Goal: Transaction & Acquisition: Purchase product/service

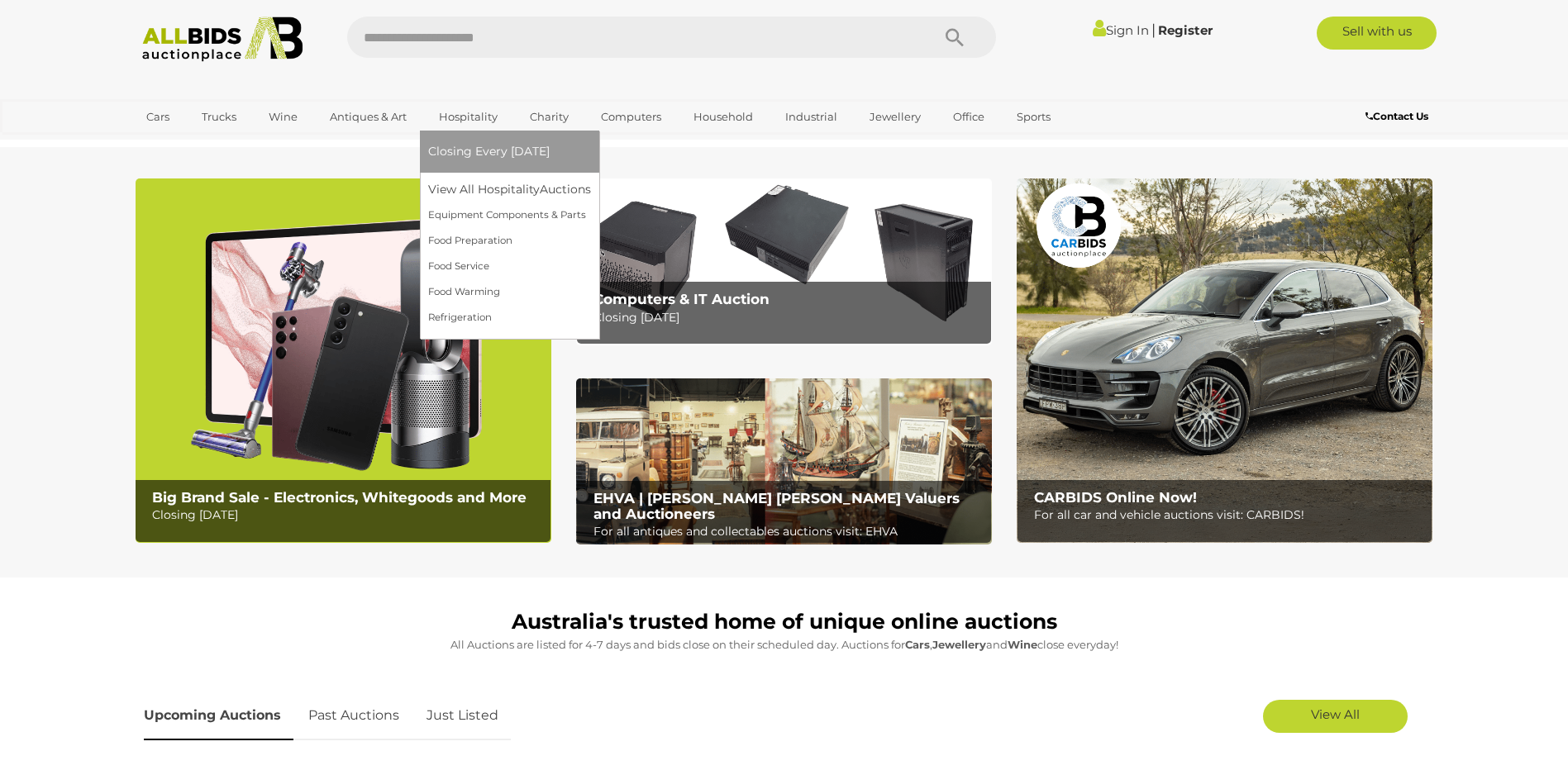
click at [458, 116] on link "Hospitality" at bounding box center [468, 117] width 80 height 28
click at [466, 186] on link "View All Hospitality Auctions" at bounding box center [513, 189] width 170 height 26
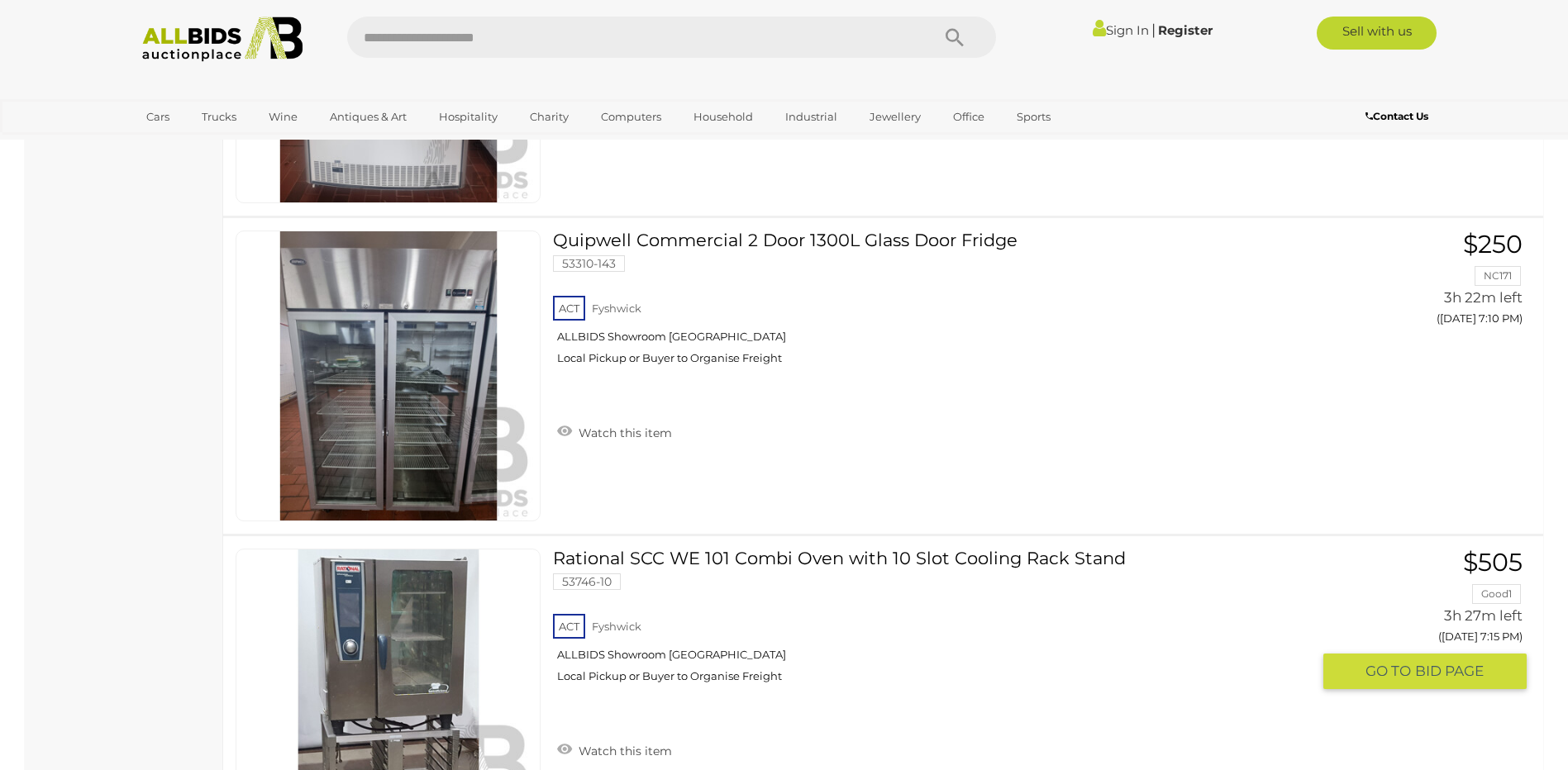
scroll to position [909, 0]
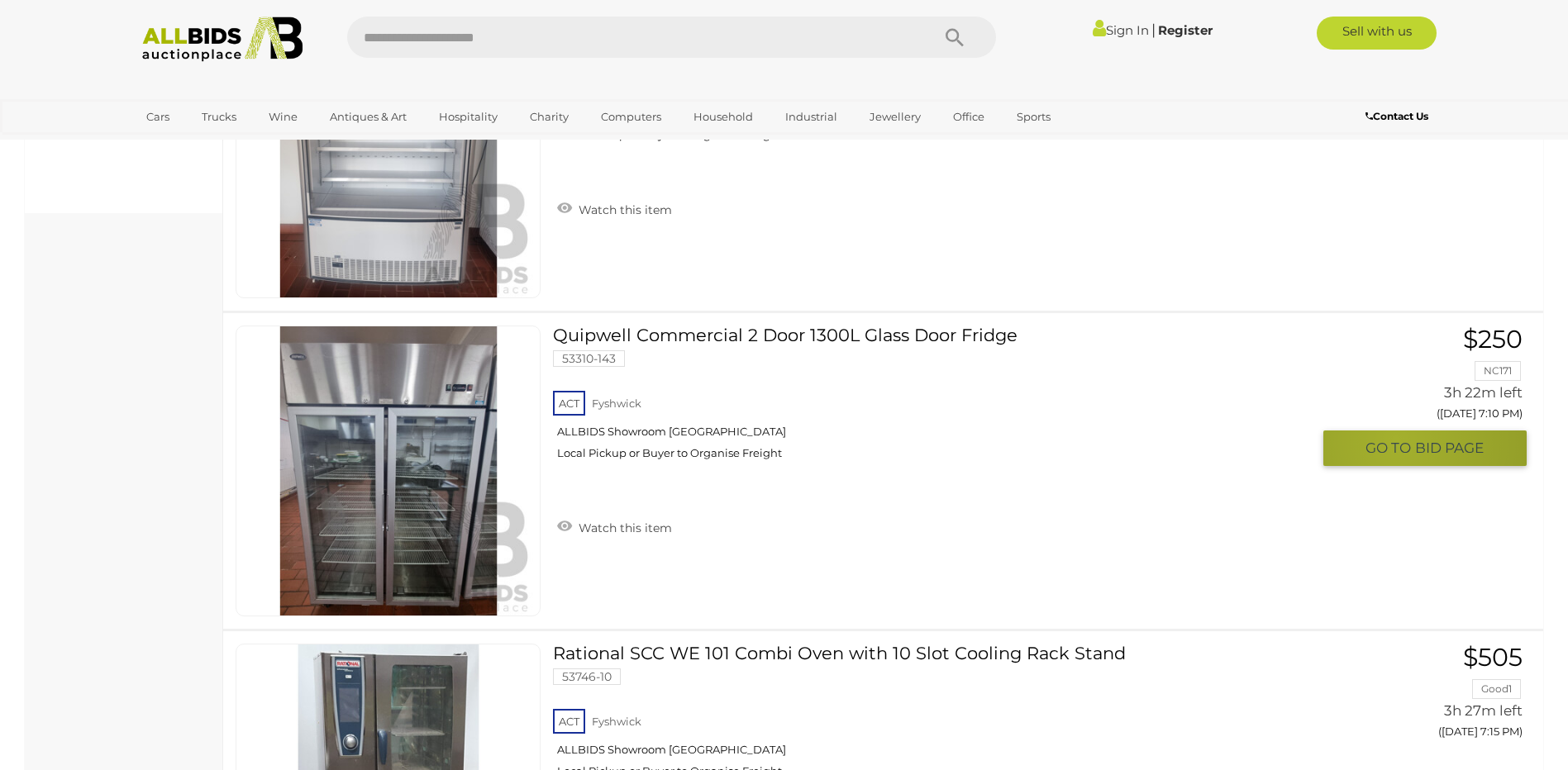
click at [1396, 440] on span "GO TO" at bounding box center [1390, 448] width 49 height 19
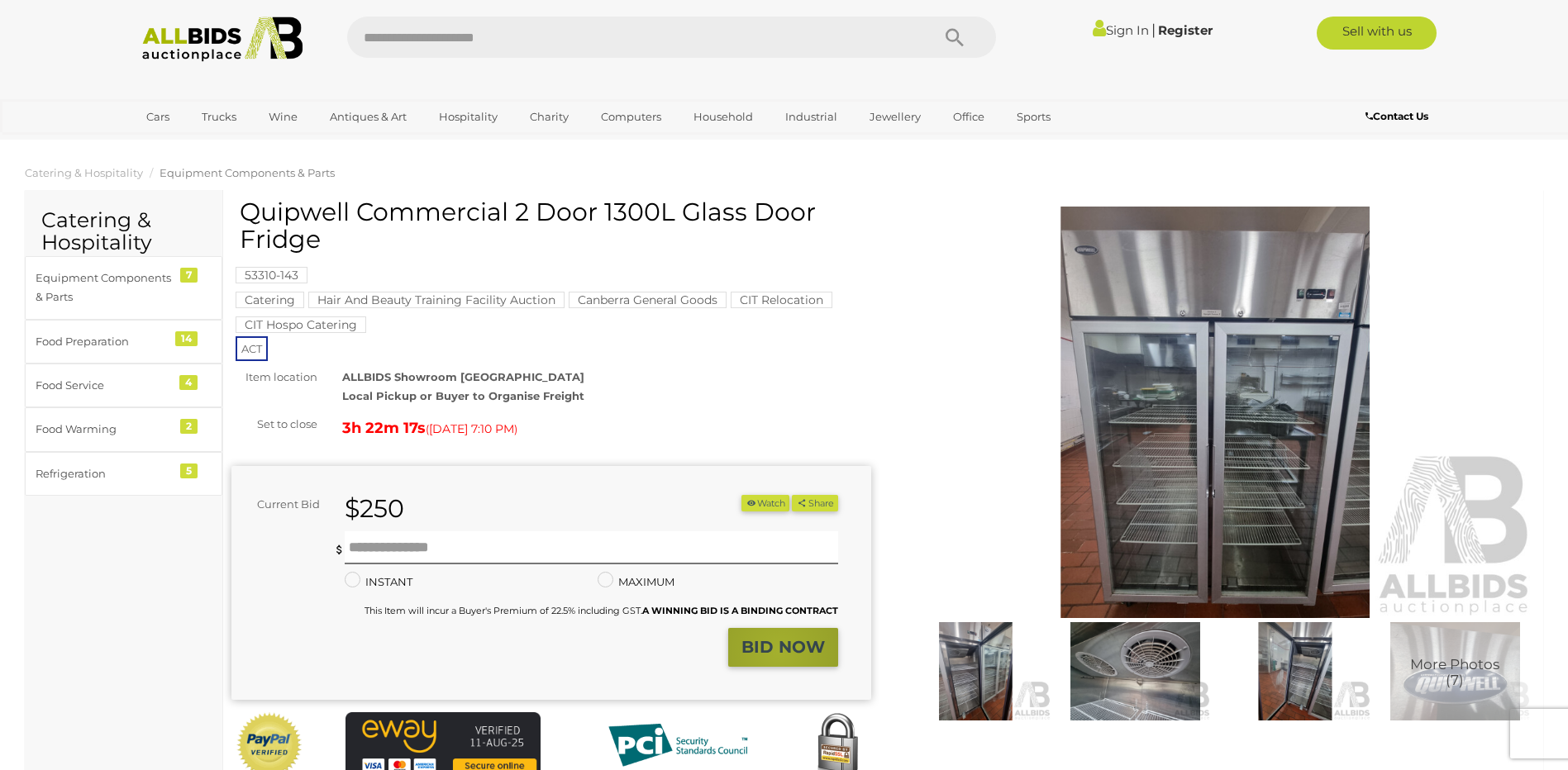
click at [780, 652] on strong "BID NOW" at bounding box center [784, 647] width 84 height 20
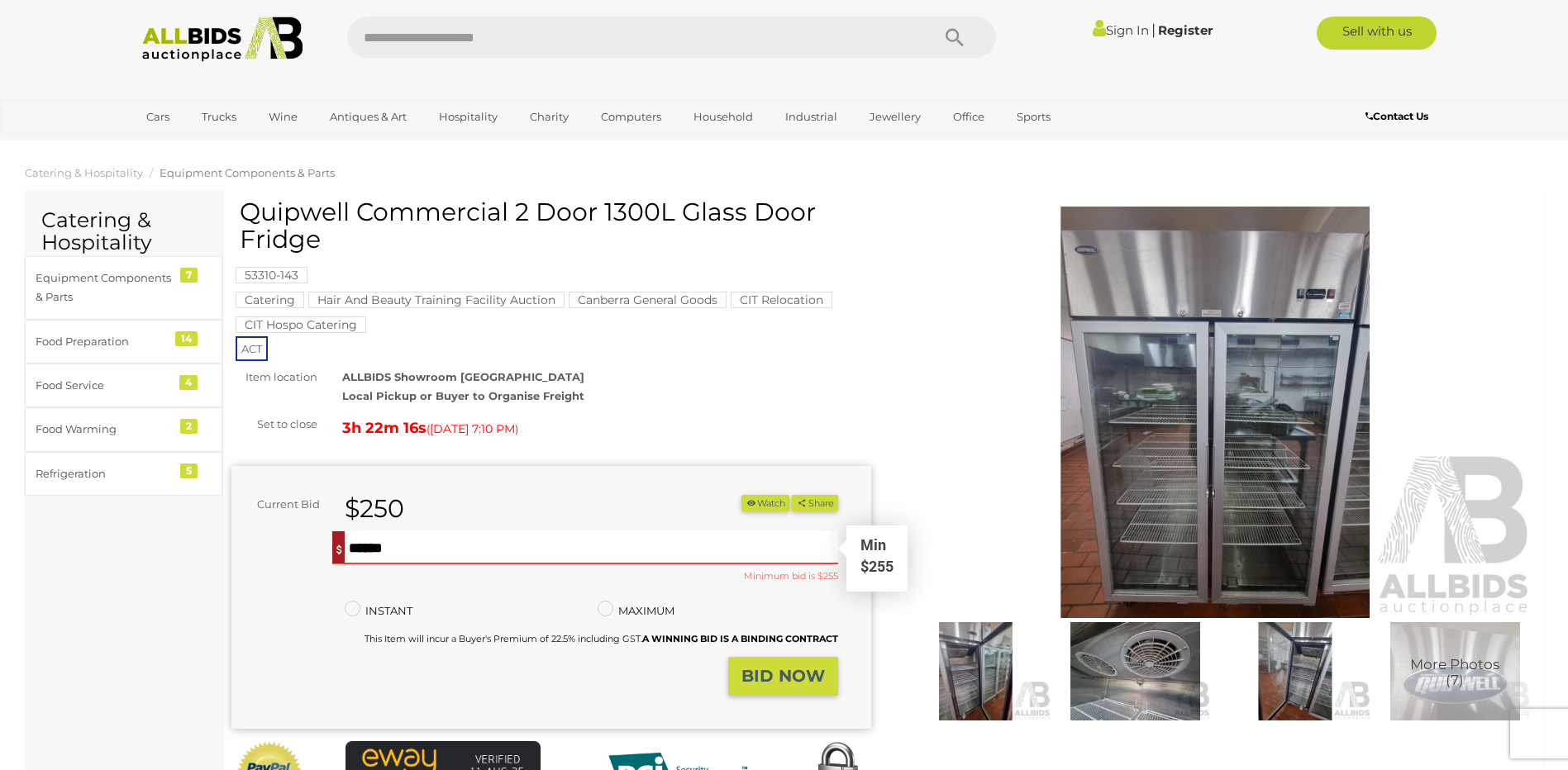
click at [393, 545] on input "text" at bounding box center [591, 548] width 493 height 33
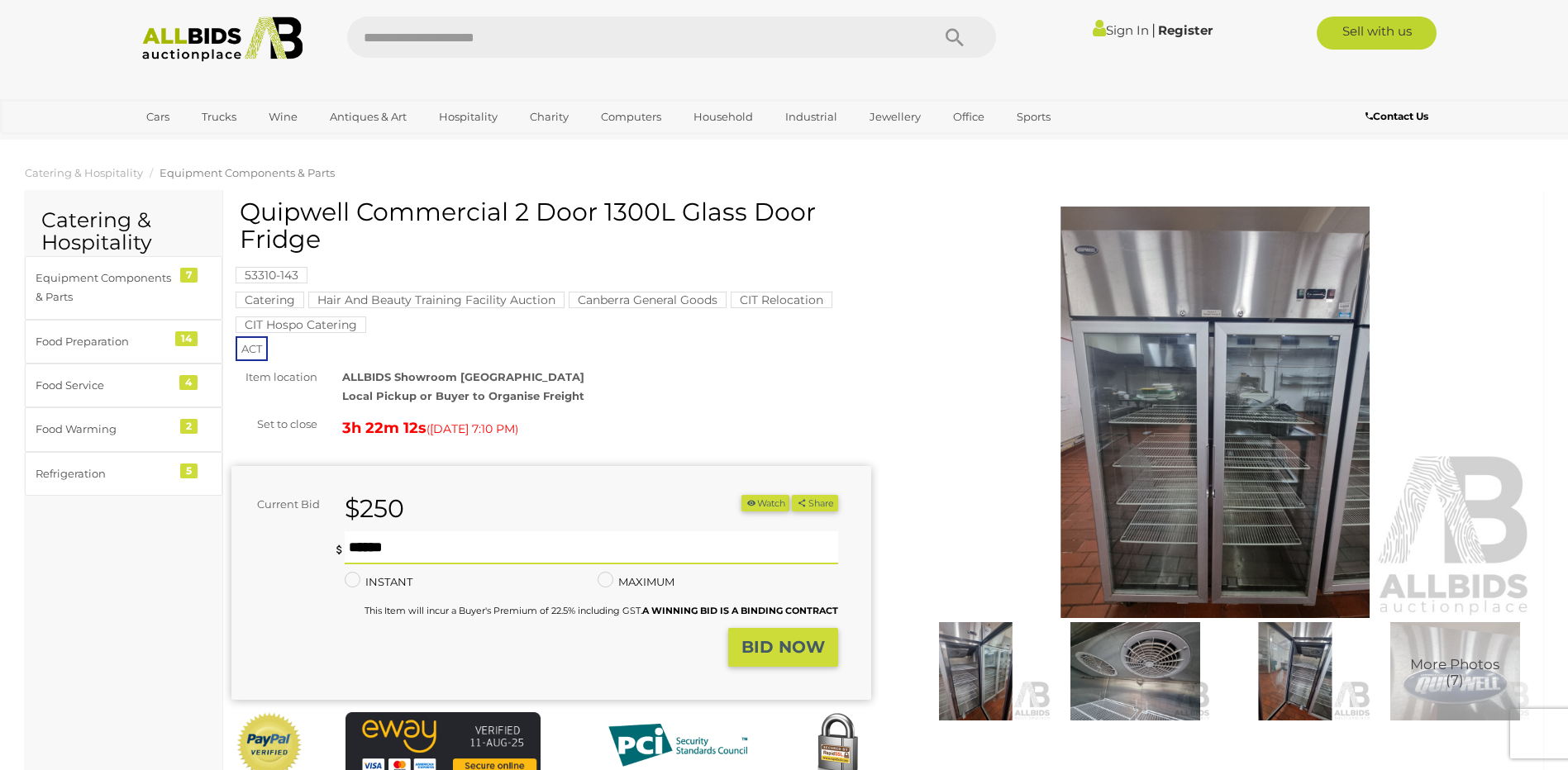
type input "***"
click at [793, 648] on strong "BID NOW" at bounding box center [784, 647] width 84 height 20
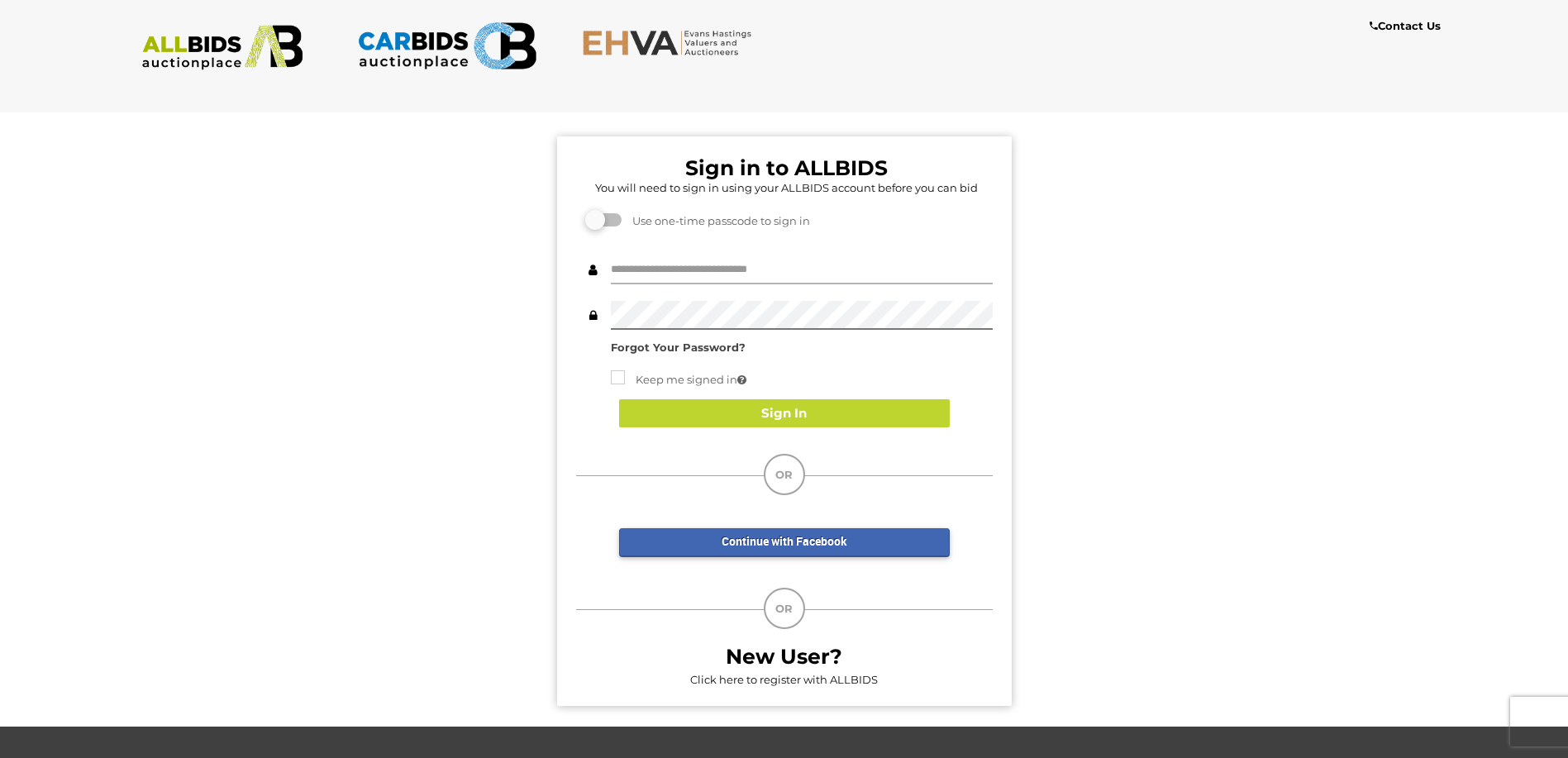
click at [707, 273] on input "text" at bounding box center [802, 270] width 382 height 28
click at [797, 407] on button "Sign In" at bounding box center [784, 413] width 331 height 28
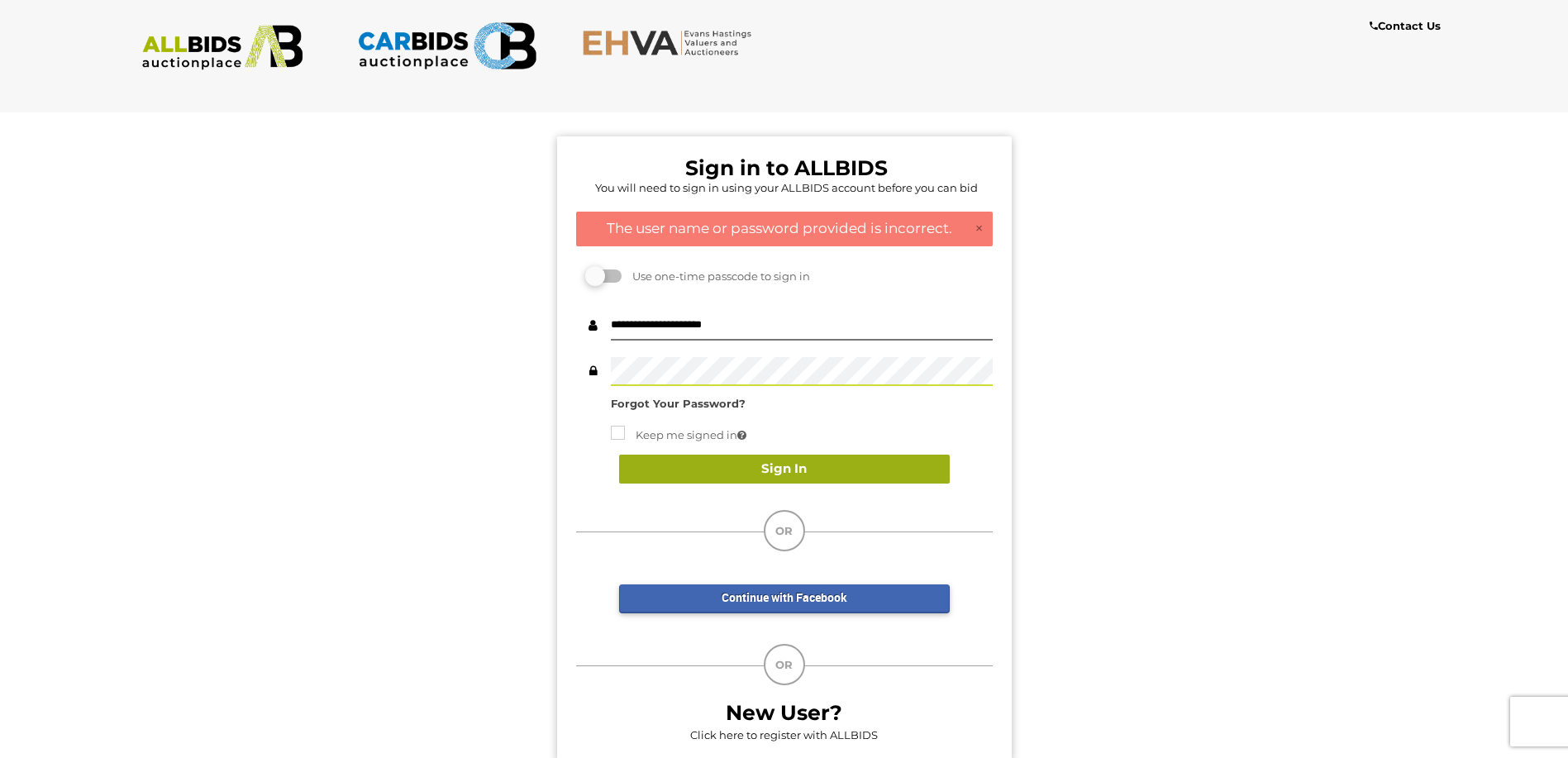
click at [781, 471] on button "Sign In" at bounding box center [784, 469] width 331 height 28
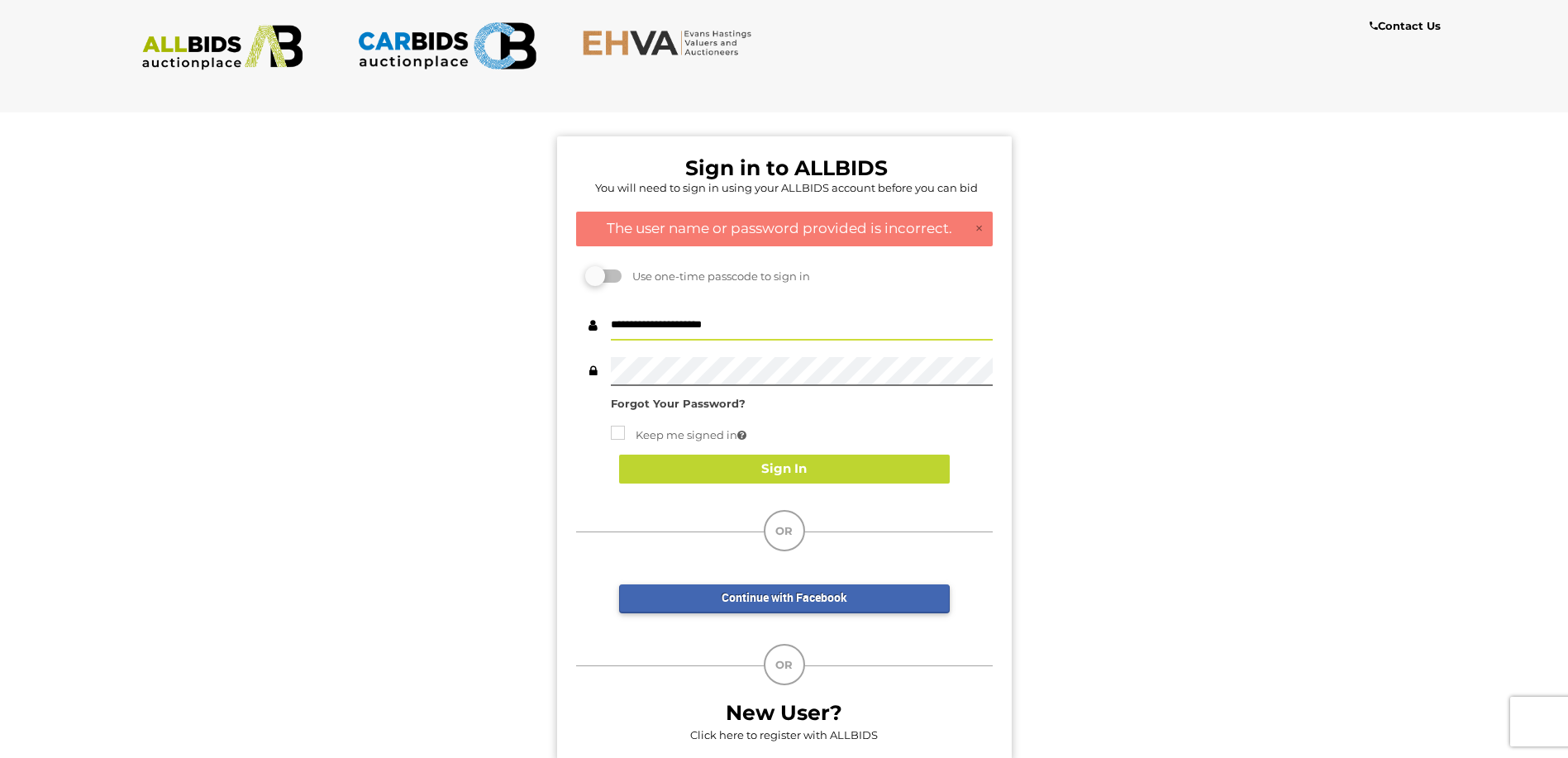
click at [756, 331] on input "**********" at bounding box center [802, 326] width 382 height 28
type input "**********"
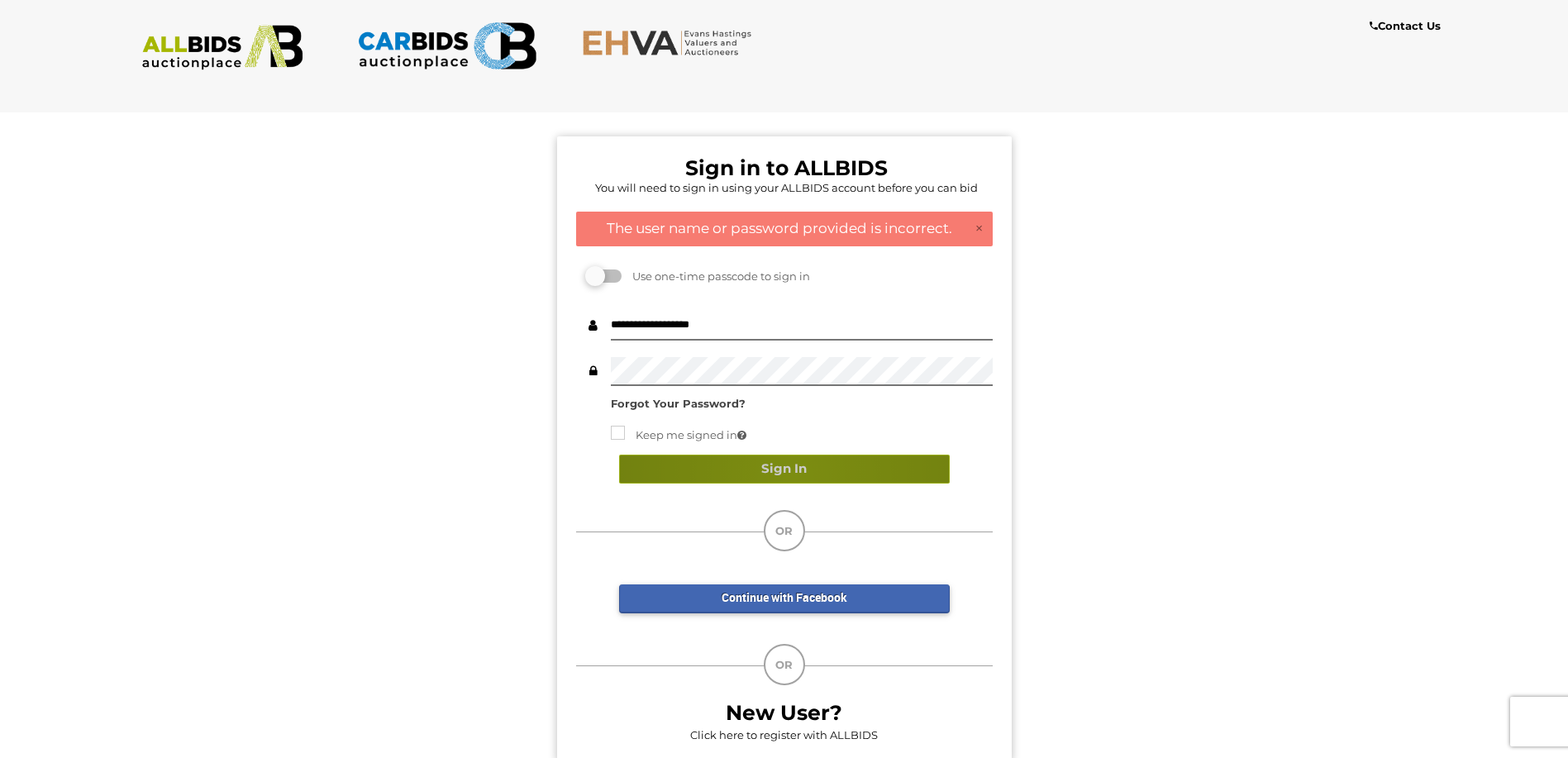
click at [793, 475] on button "Sign In" at bounding box center [784, 469] width 331 height 28
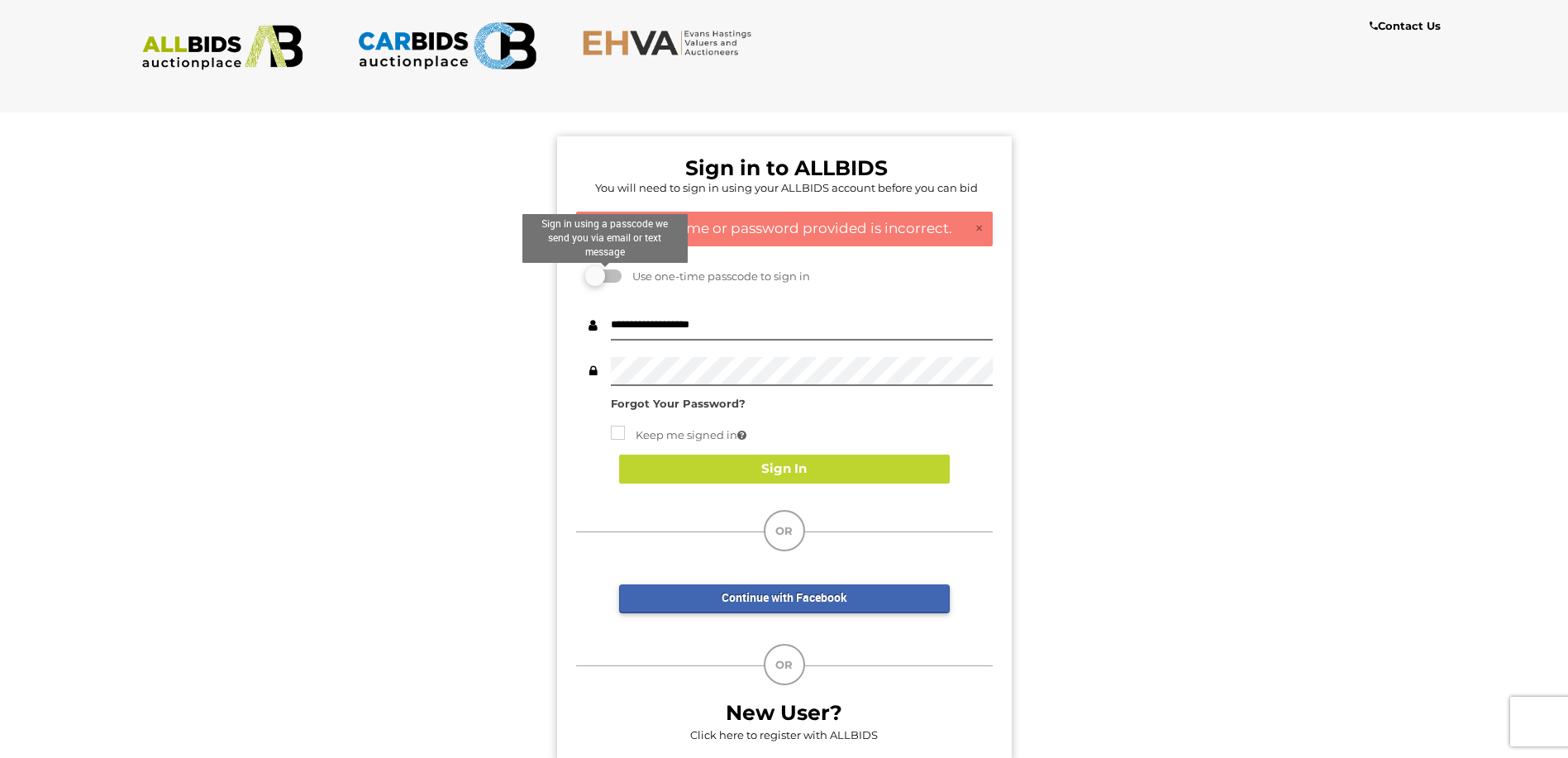
drag, startPoint x: 601, startPoint y: 276, endPoint x: 620, endPoint y: 272, distance: 19.4
click at [620, 272] on label at bounding box center [605, 276] width 33 height 13
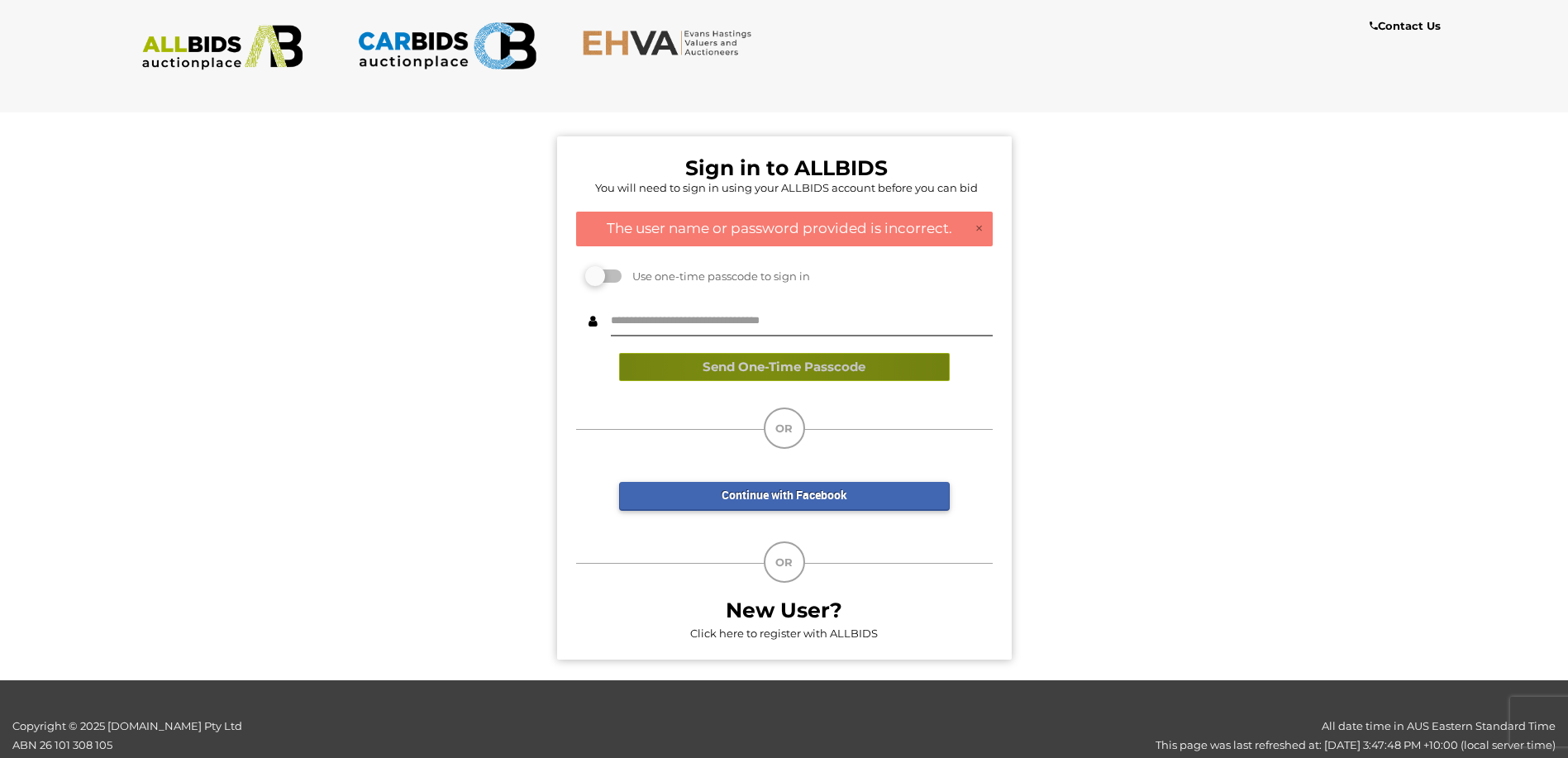
click at [764, 368] on button "Send One-Time Passcode" at bounding box center [784, 368] width 331 height 28
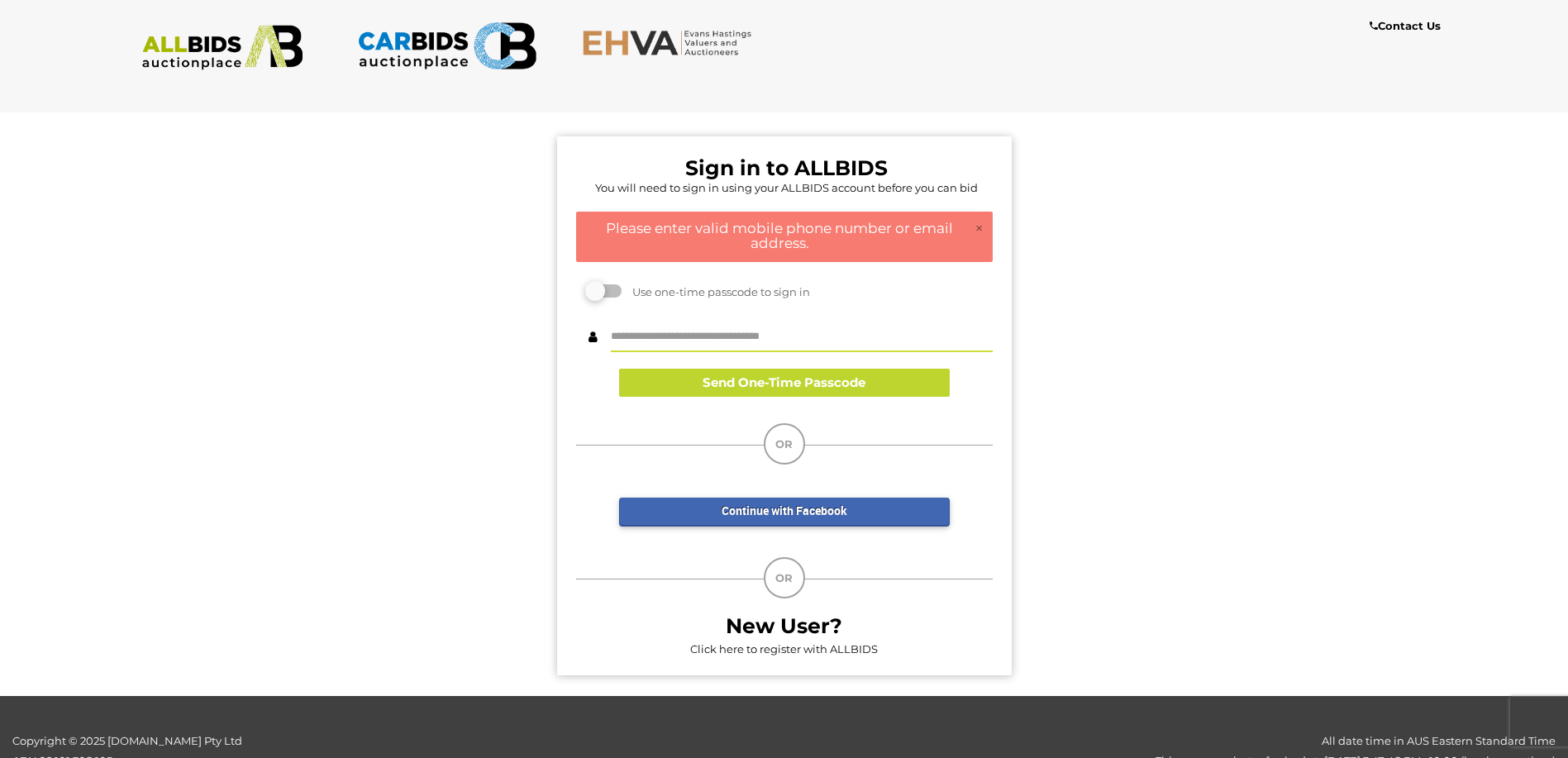
click at [669, 336] on input "text" at bounding box center [802, 337] width 382 height 28
type input "**********"
click at [779, 380] on button "Send One-Time Passcode" at bounding box center [784, 383] width 331 height 28
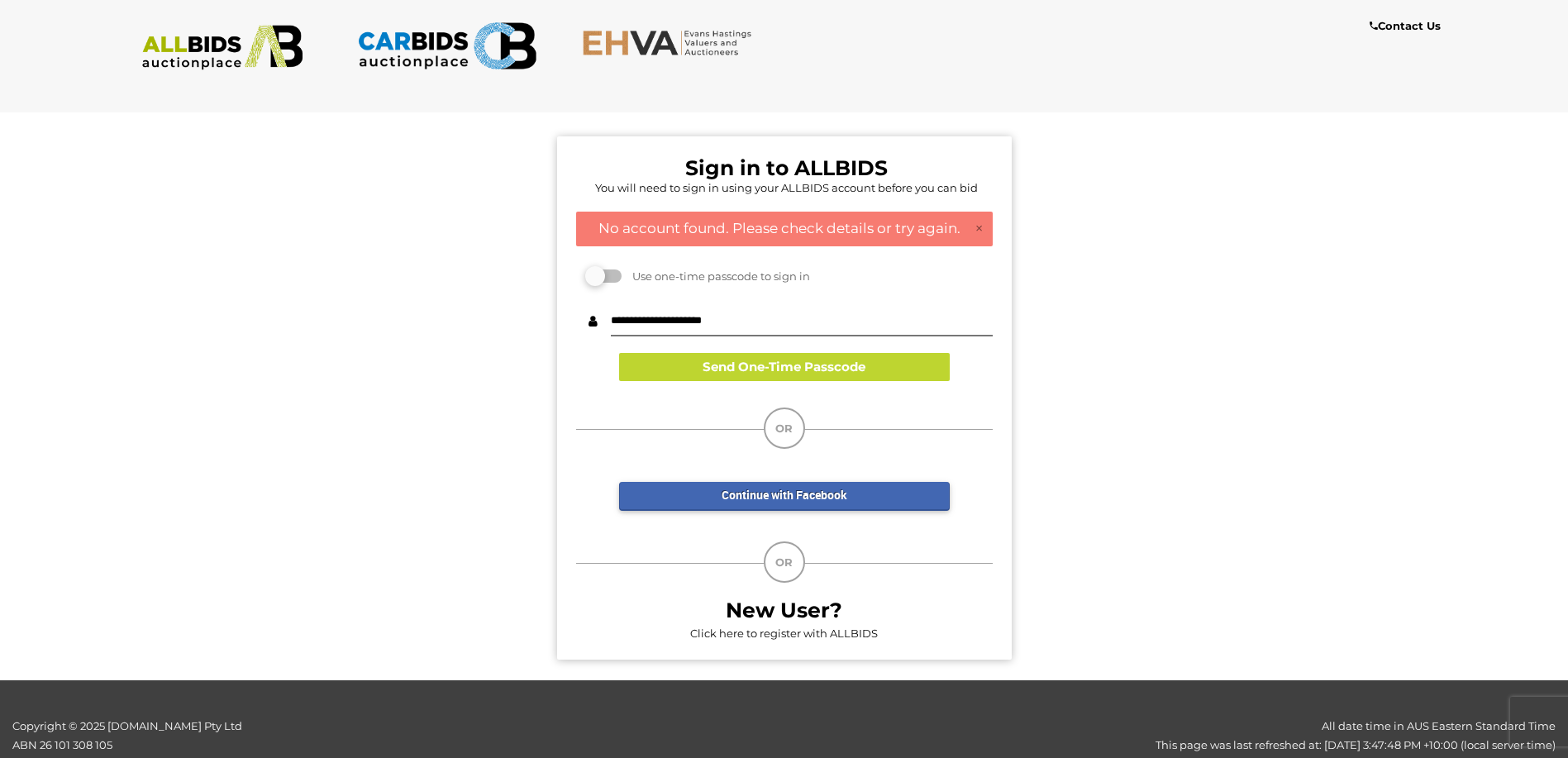
click at [783, 427] on div "OR" at bounding box center [784, 428] width 42 height 42
click at [764, 371] on button "Send One-Time Passcode" at bounding box center [784, 368] width 331 height 28
drag, startPoint x: 615, startPoint y: 274, endPoint x: 597, endPoint y: 274, distance: 18.0
click at [597, 274] on label at bounding box center [605, 276] width 33 height 13
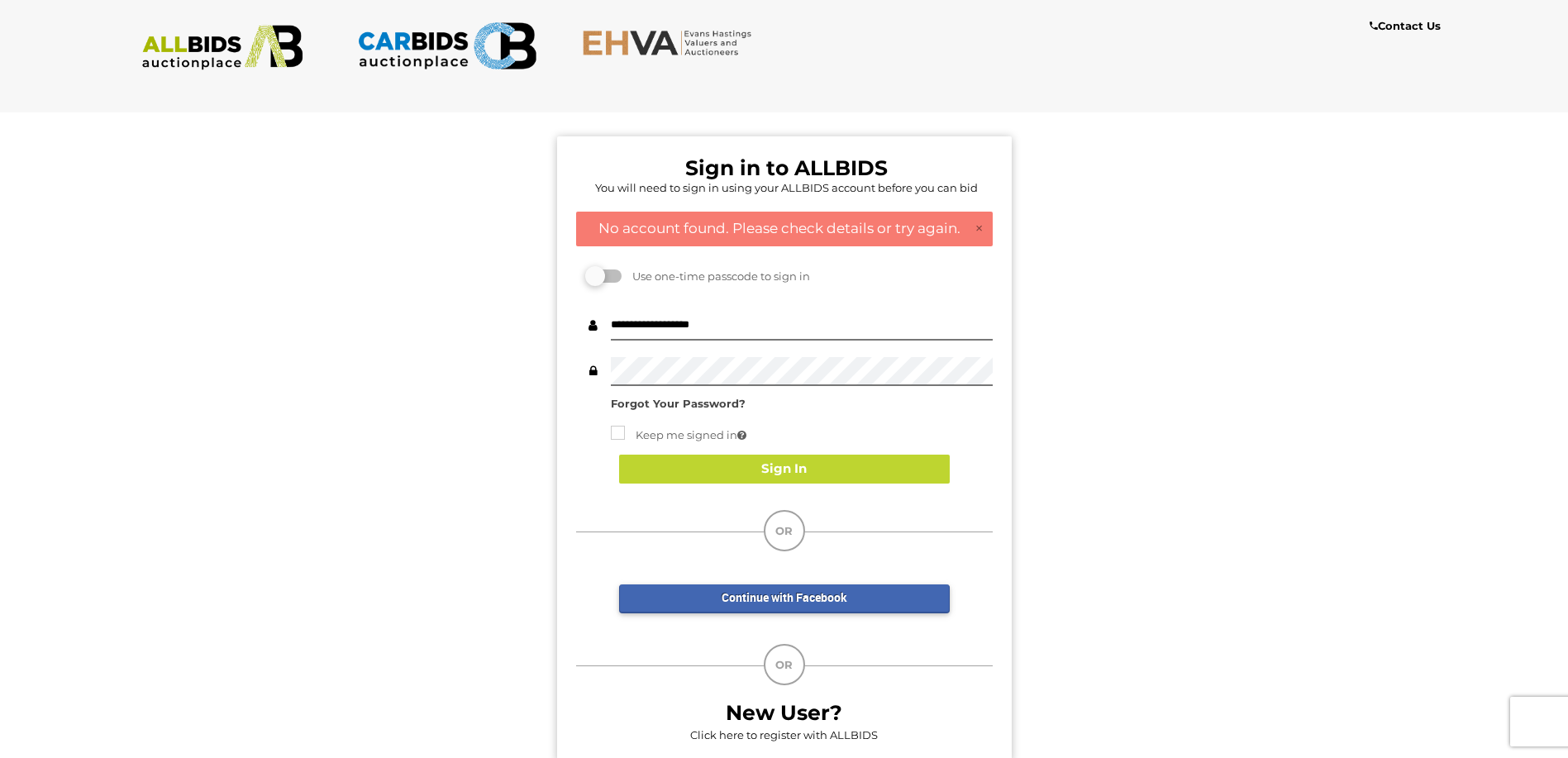
click at [673, 401] on strong "Forgot Your Password?" at bounding box center [678, 404] width 135 height 13
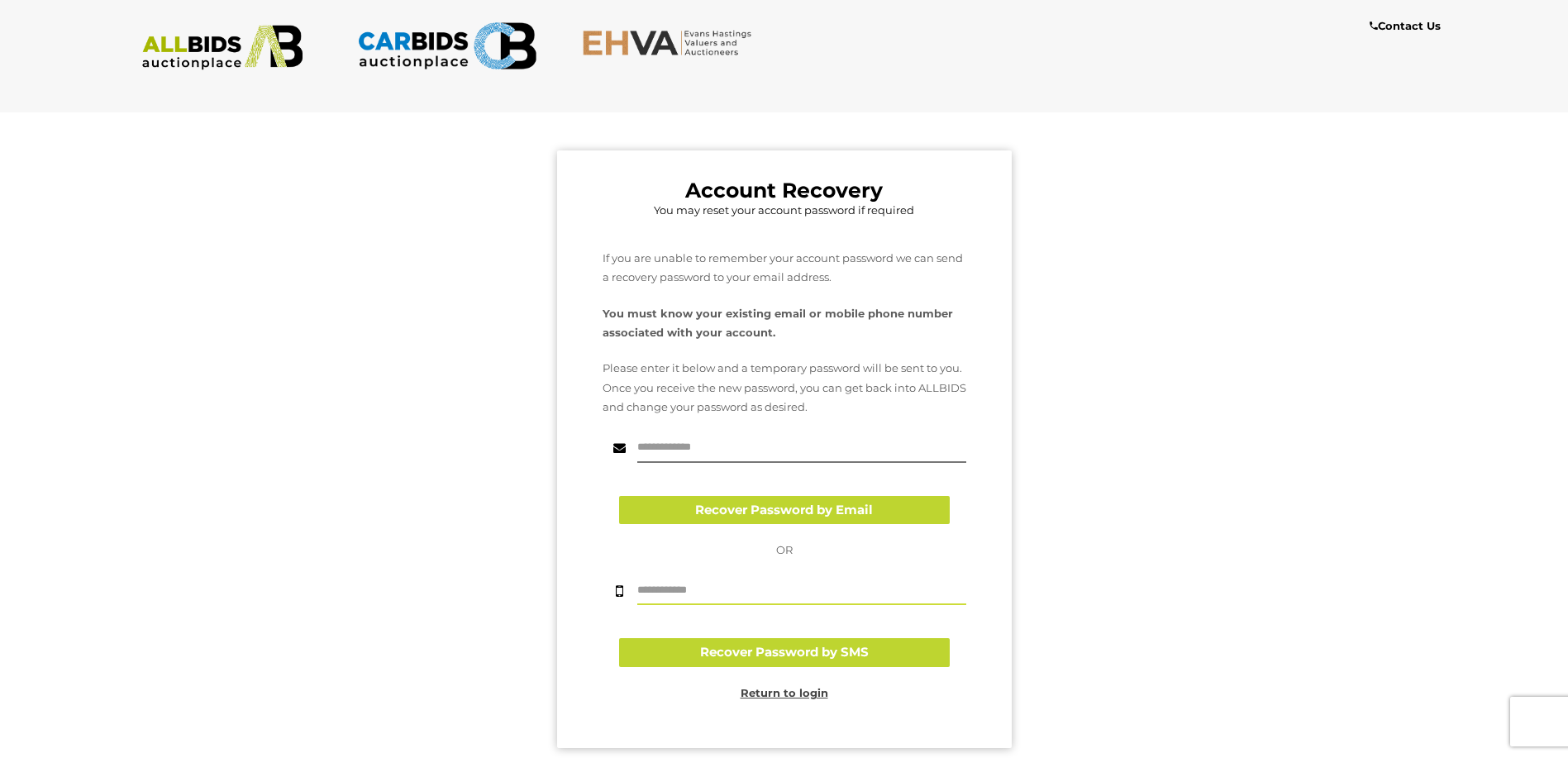
click at [694, 582] on input "text" at bounding box center [802, 591] width 329 height 28
type input "**********"
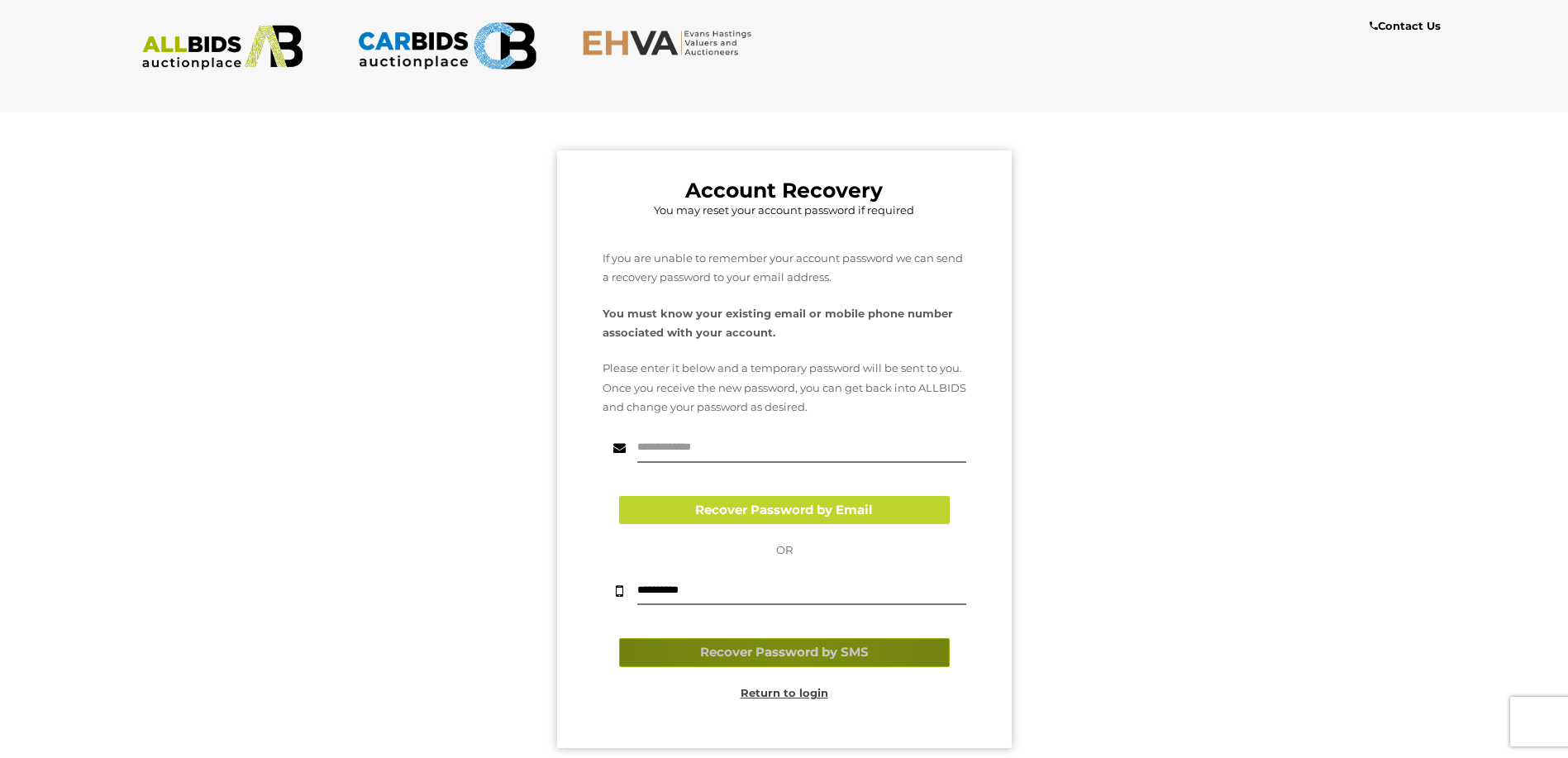
click at [789, 653] on button "Recover Password by SMS" at bounding box center [784, 653] width 331 height 28
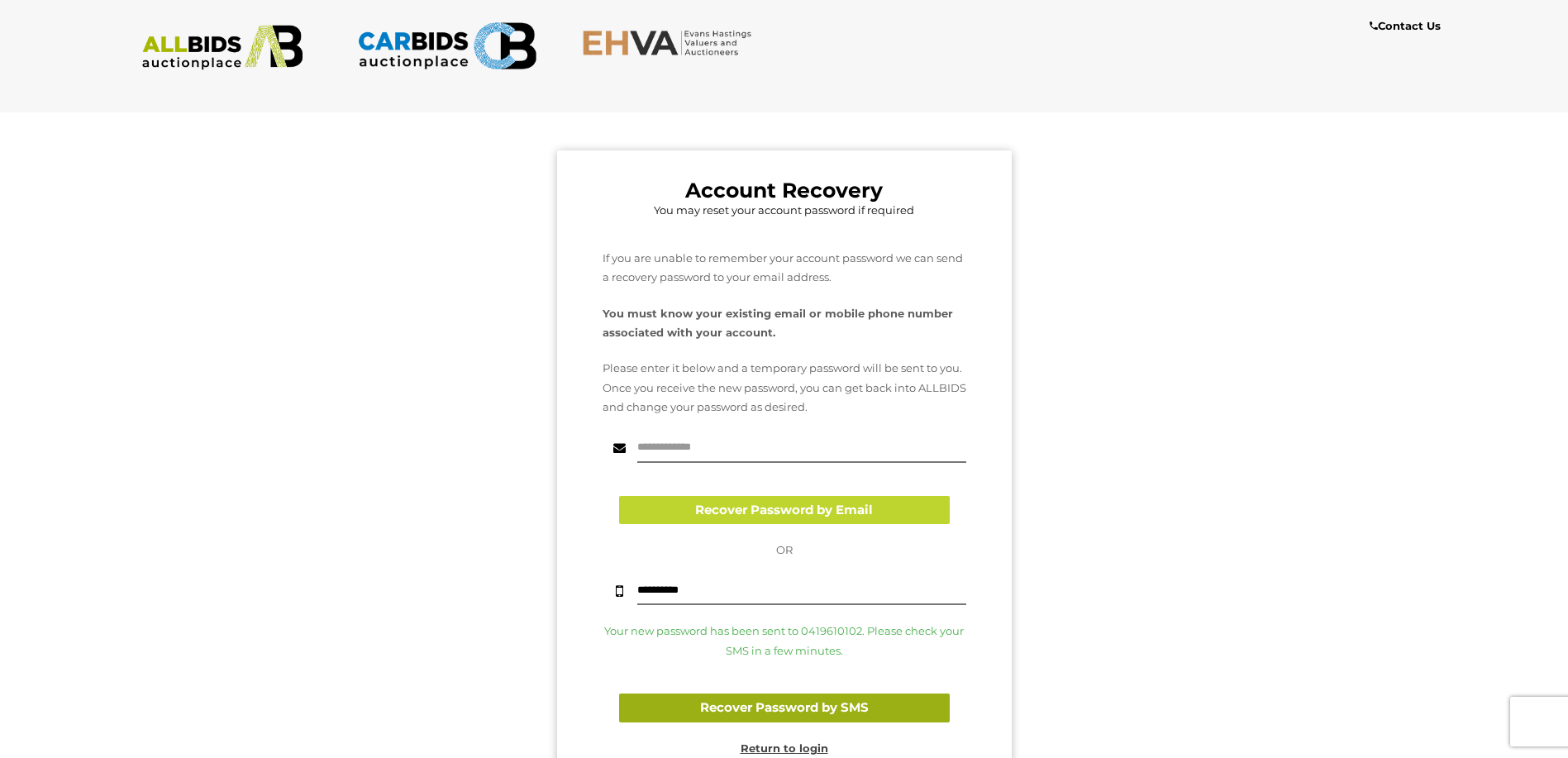
click at [772, 706] on button "Recover Password by SMS" at bounding box center [784, 708] width 331 height 28
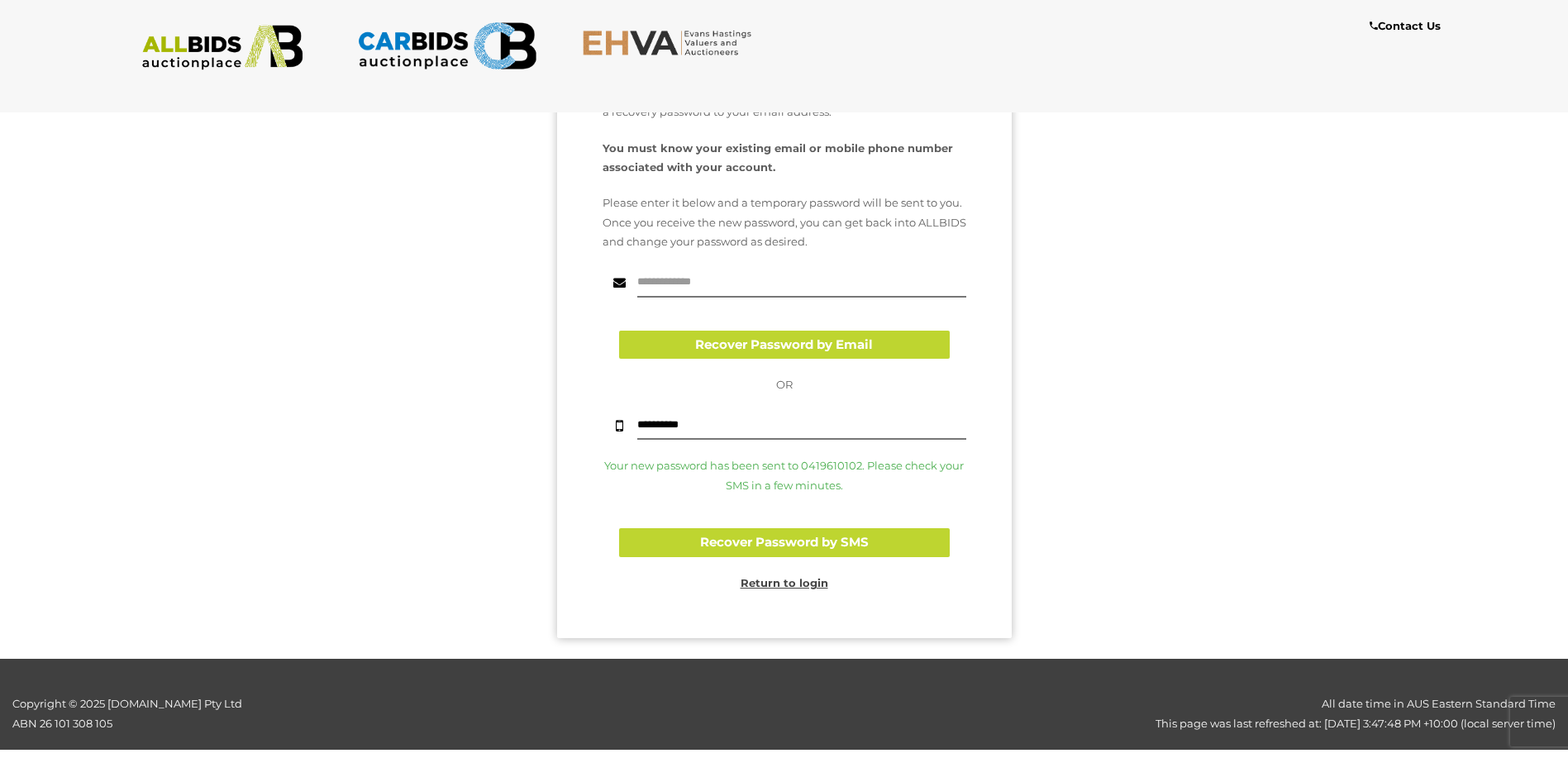
click at [800, 582] on u "Return to login" at bounding box center [784, 583] width 87 height 13
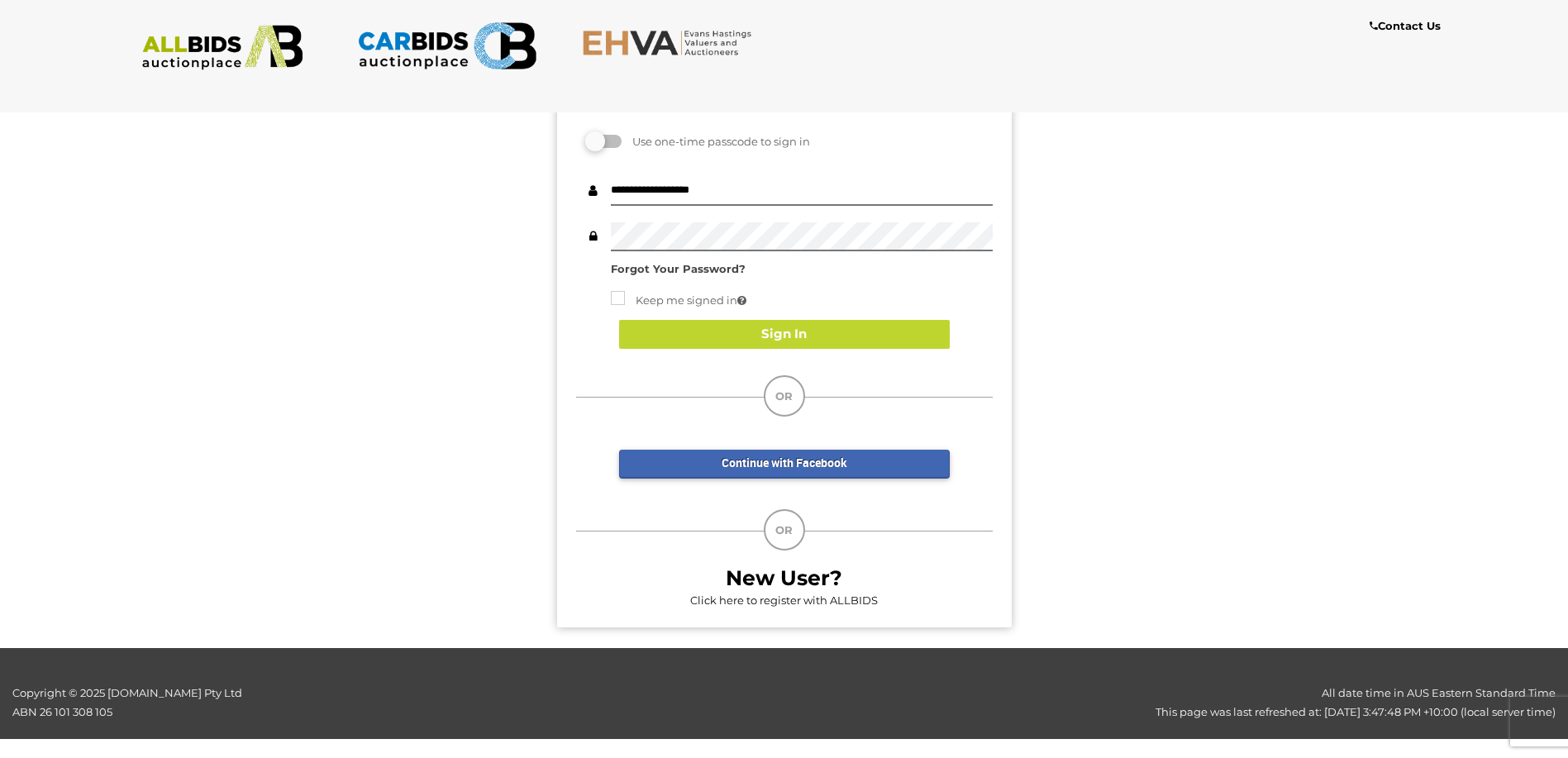
scroll to position [135, 0]
click at [788, 335] on button "Sign In" at bounding box center [784, 334] width 331 height 28
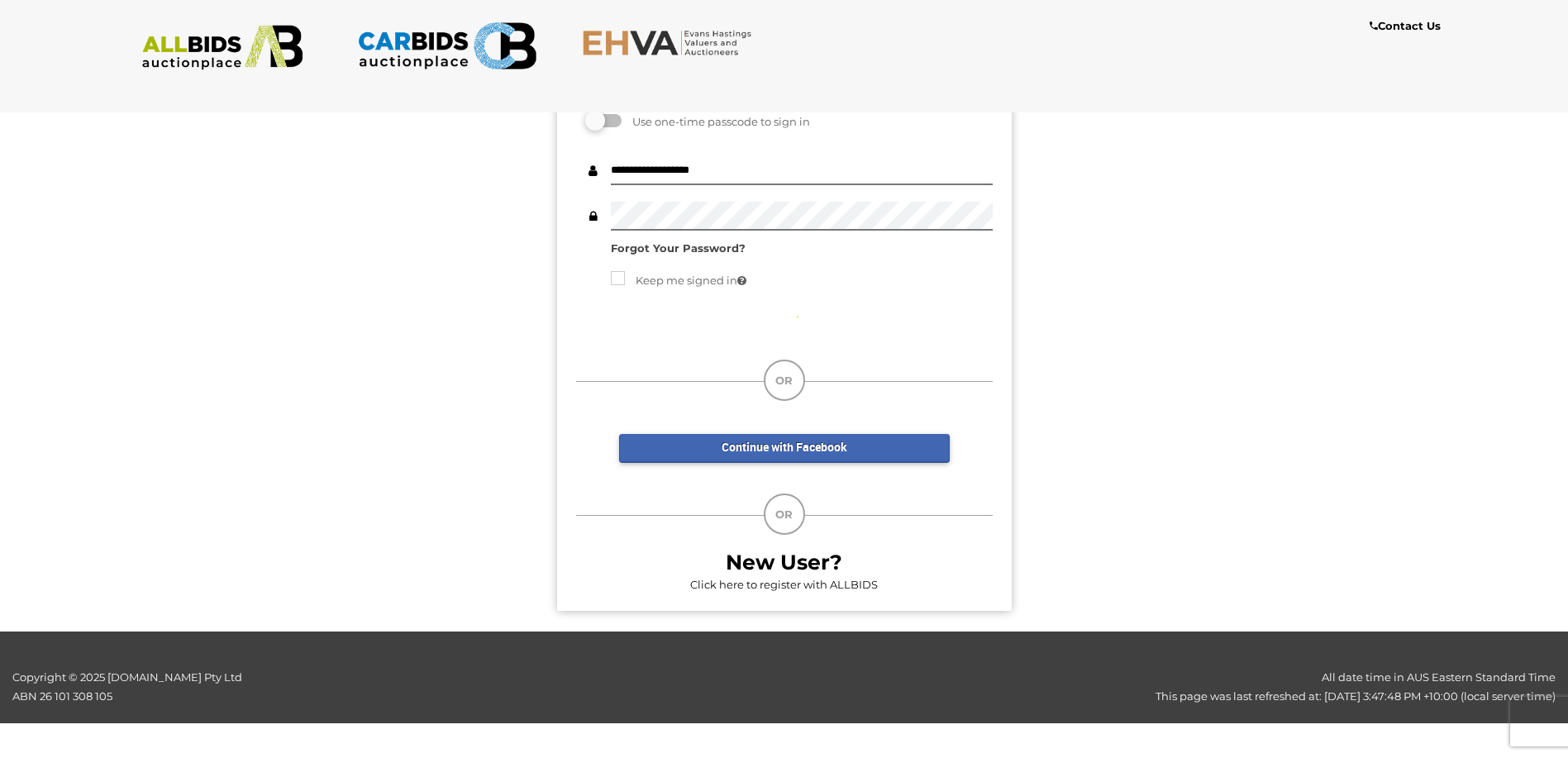
scroll to position [112, 0]
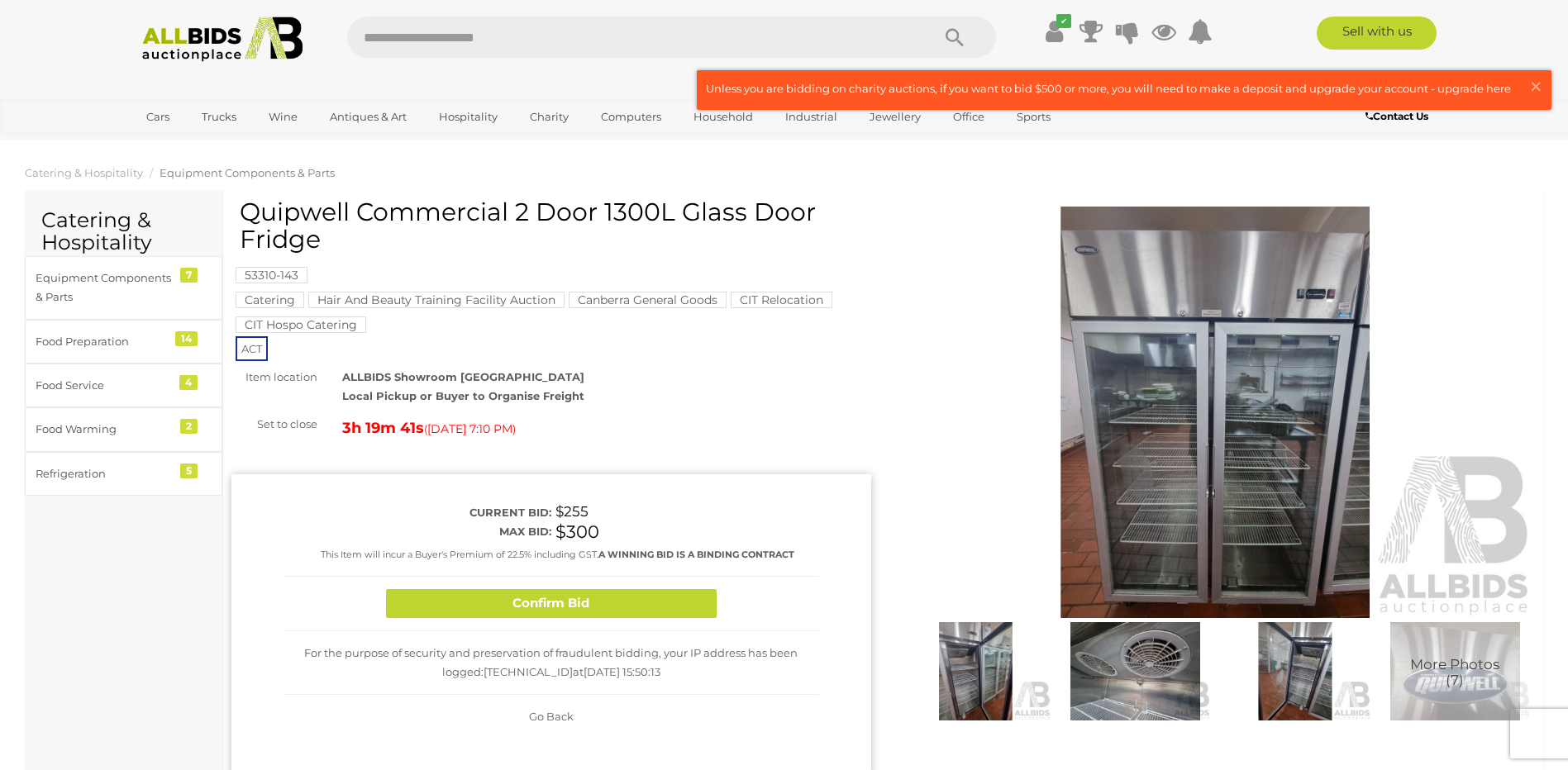
click at [550, 603] on button "Confirm Bid" at bounding box center [551, 604] width 331 height 28
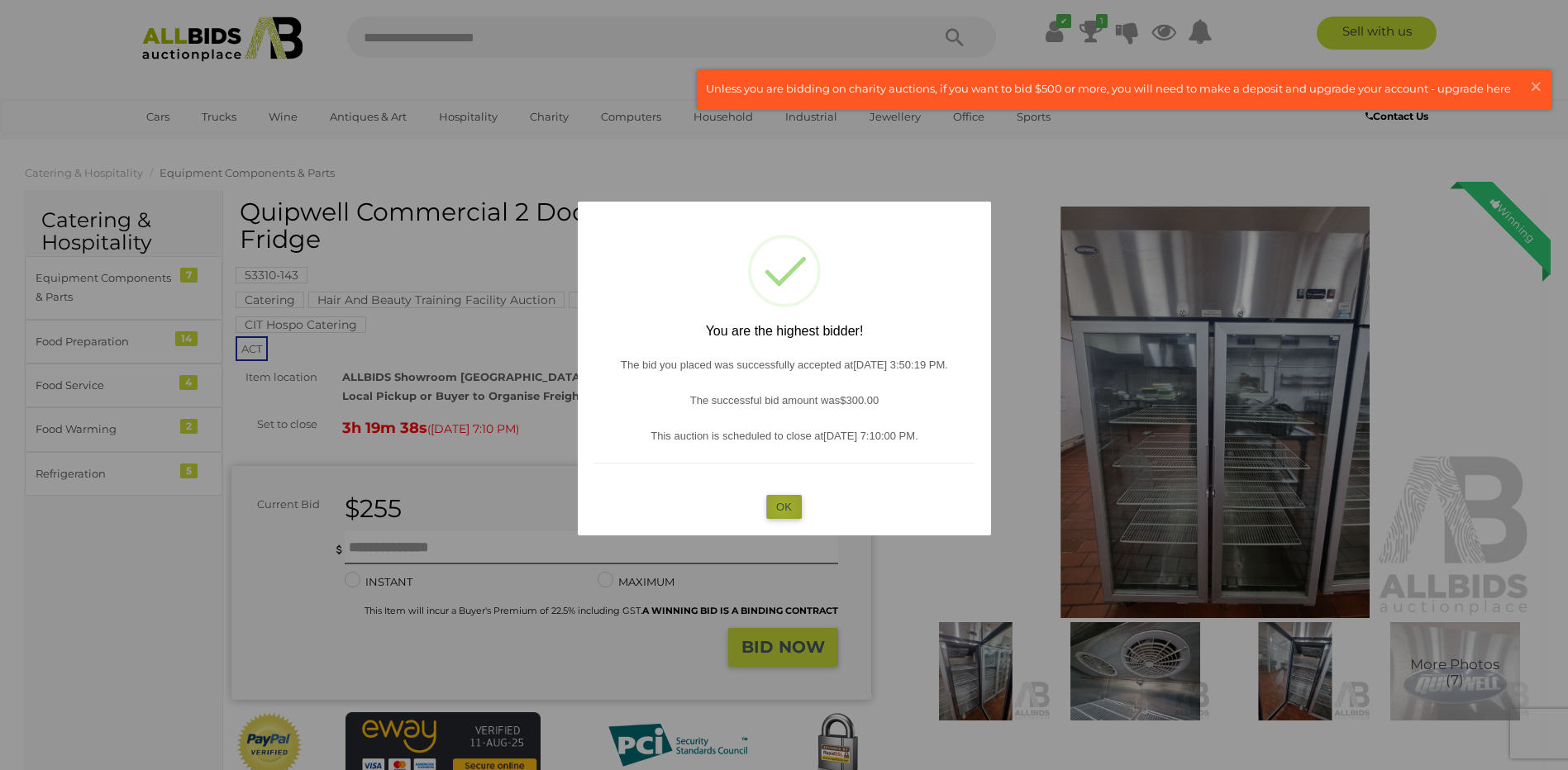
click at [783, 507] on button "OK" at bounding box center [784, 506] width 35 height 24
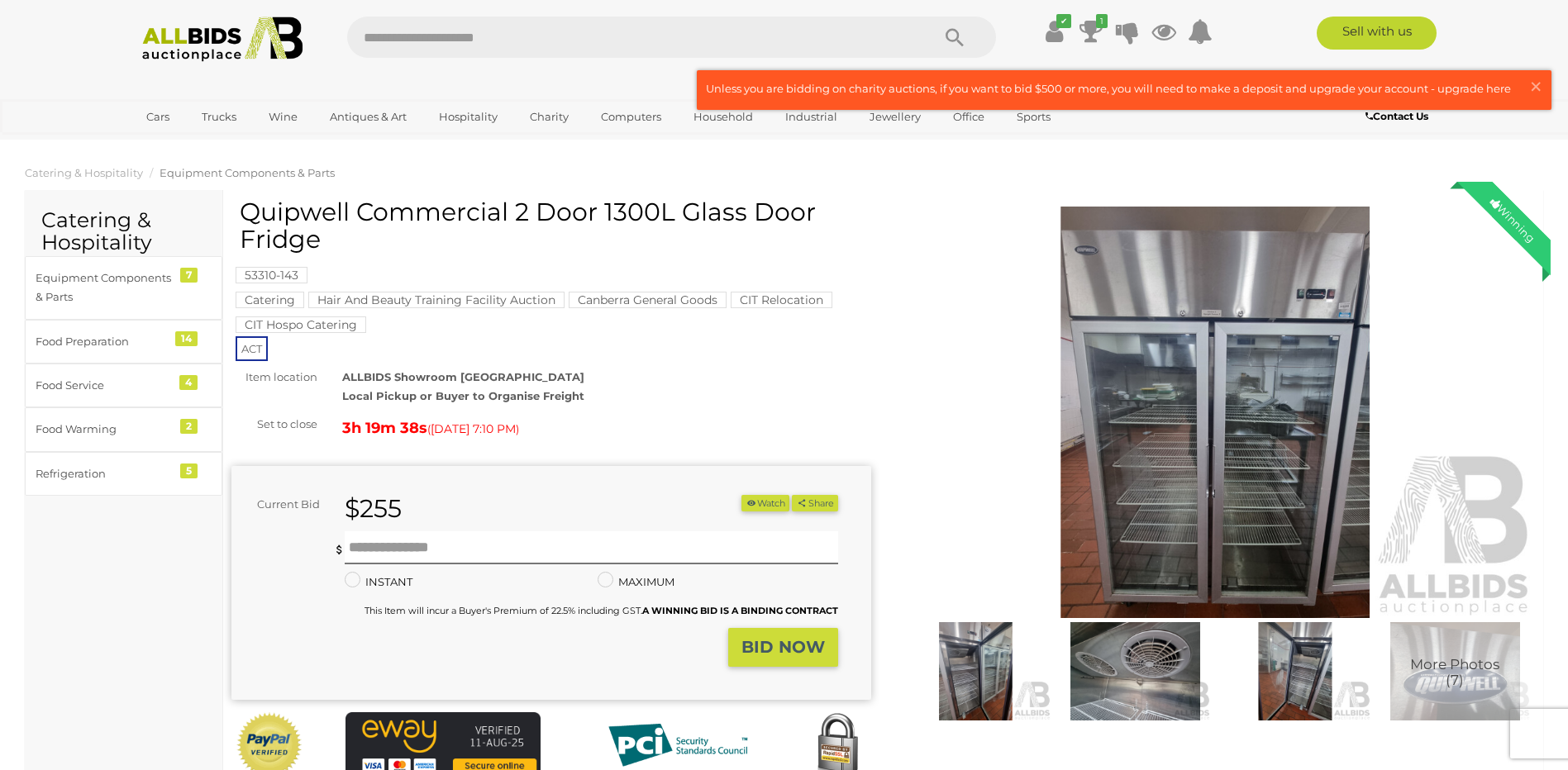
click at [1201, 462] on img at bounding box center [1216, 413] width 640 height 412
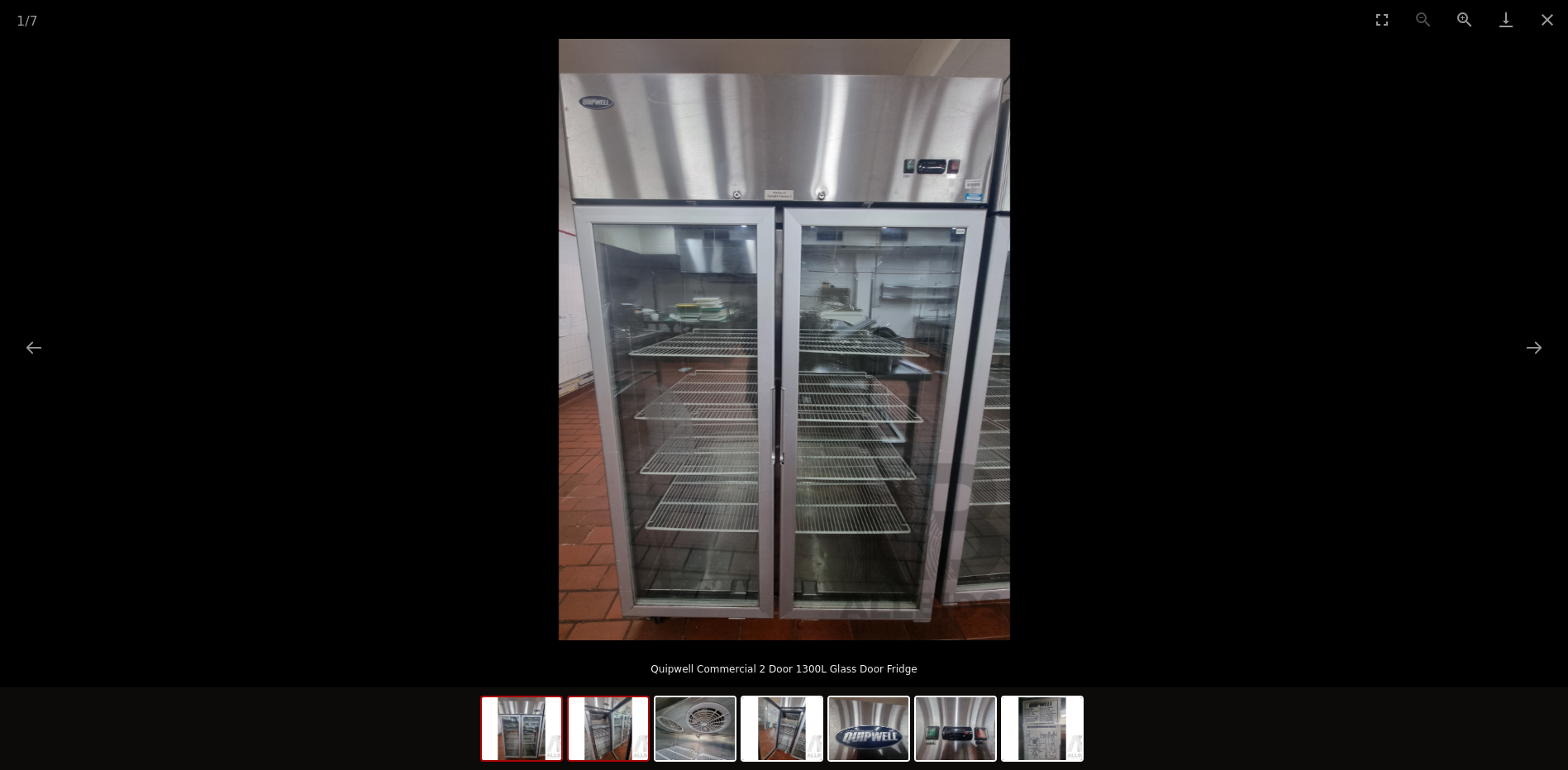
scroll to position [330, 0]
click at [606, 731] on img at bounding box center [609, 729] width 80 height 63
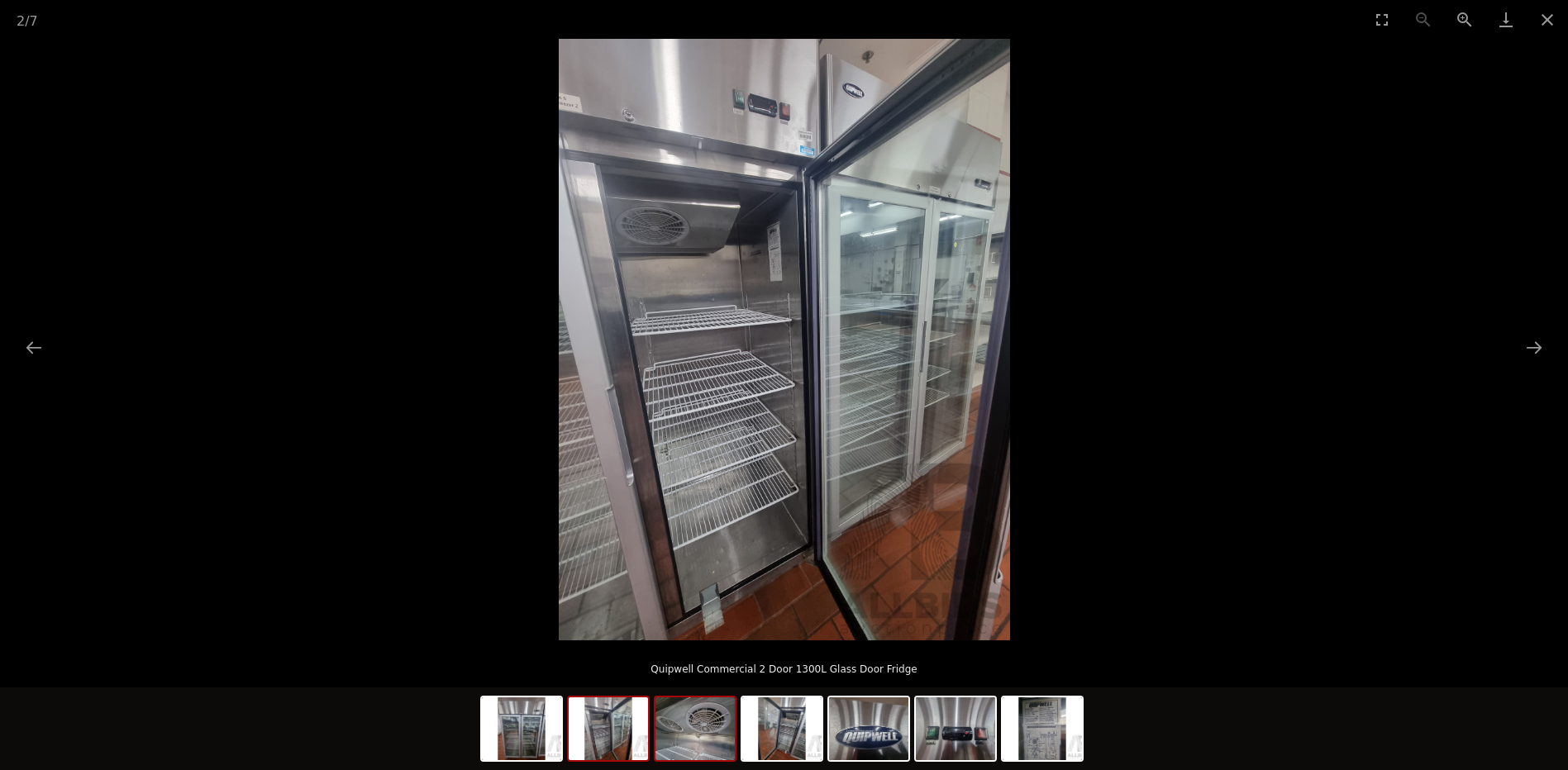
click at [679, 734] on img at bounding box center [695, 729] width 80 height 63
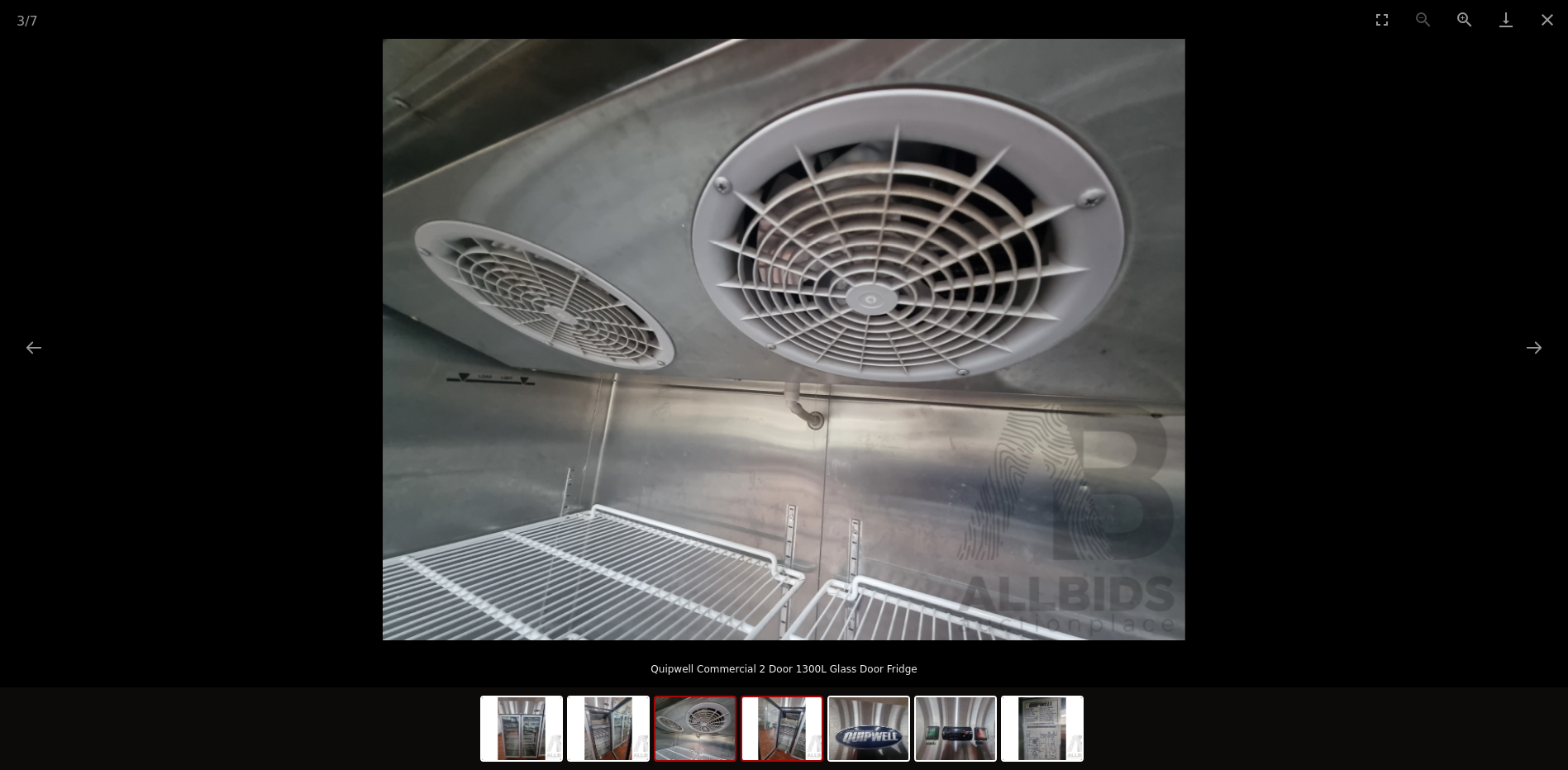
click at [783, 743] on img at bounding box center [783, 729] width 80 height 63
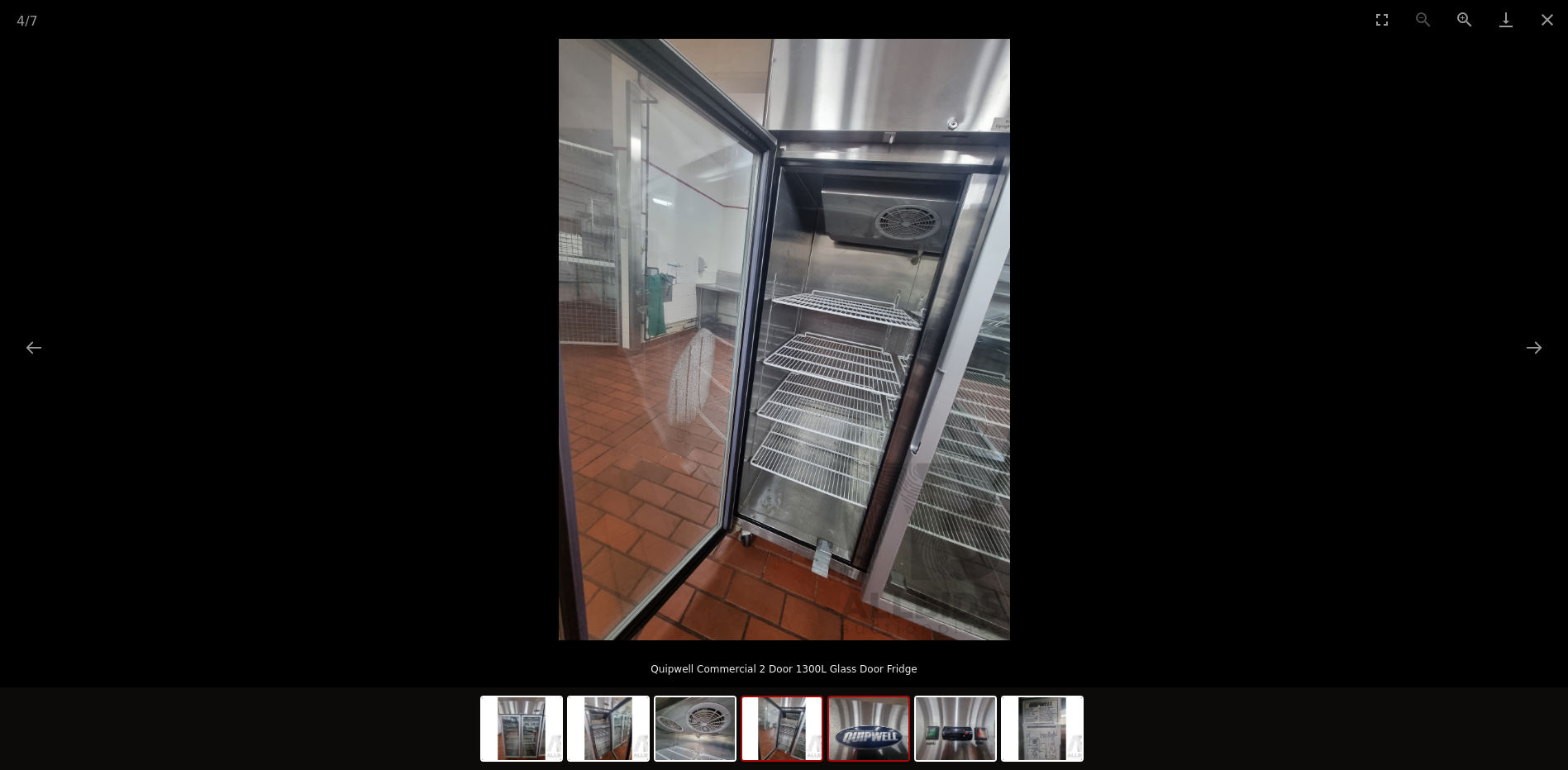
click at [866, 744] on img at bounding box center [869, 729] width 80 height 63
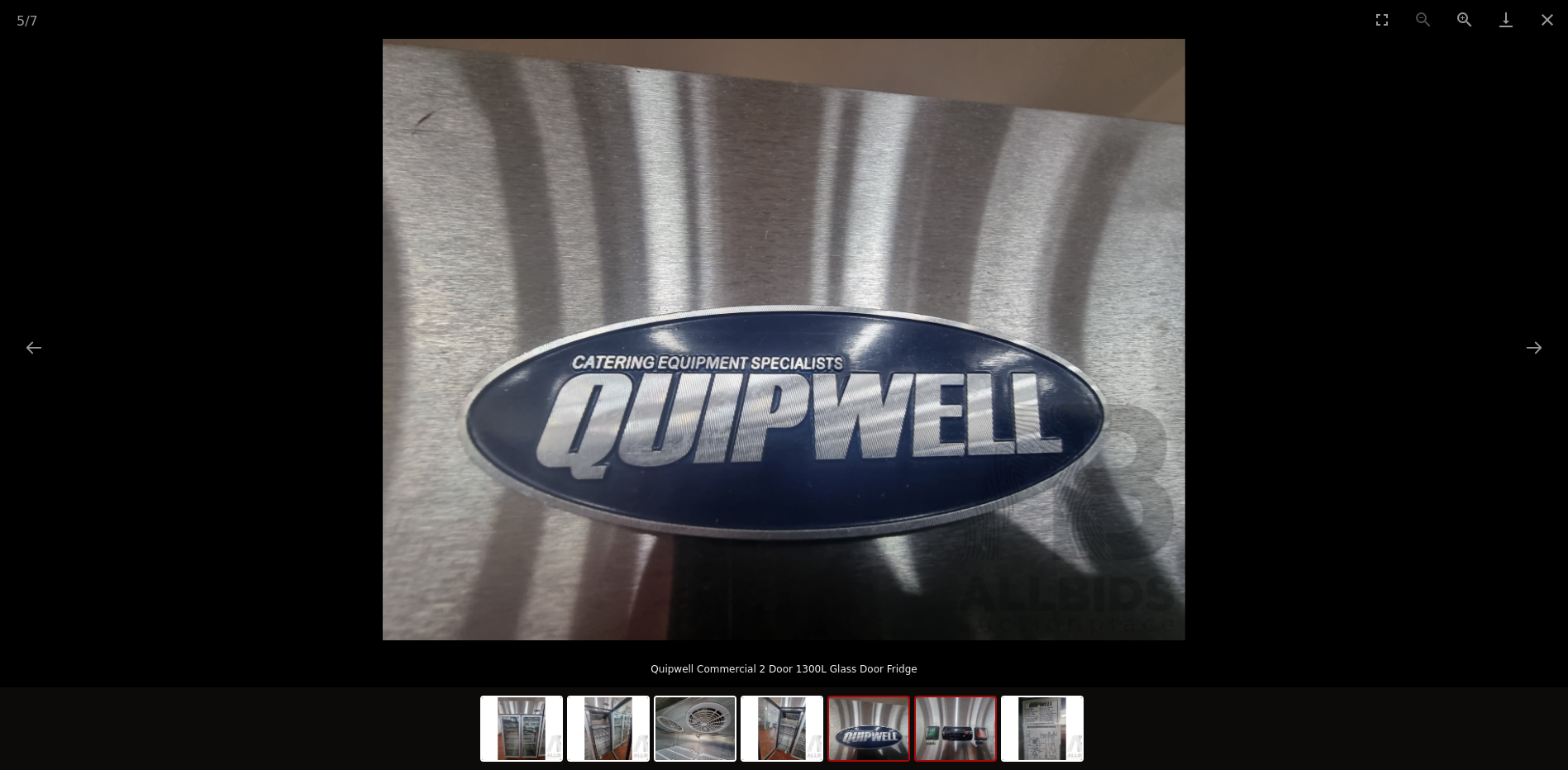
click at [963, 752] on img at bounding box center [955, 729] width 80 height 63
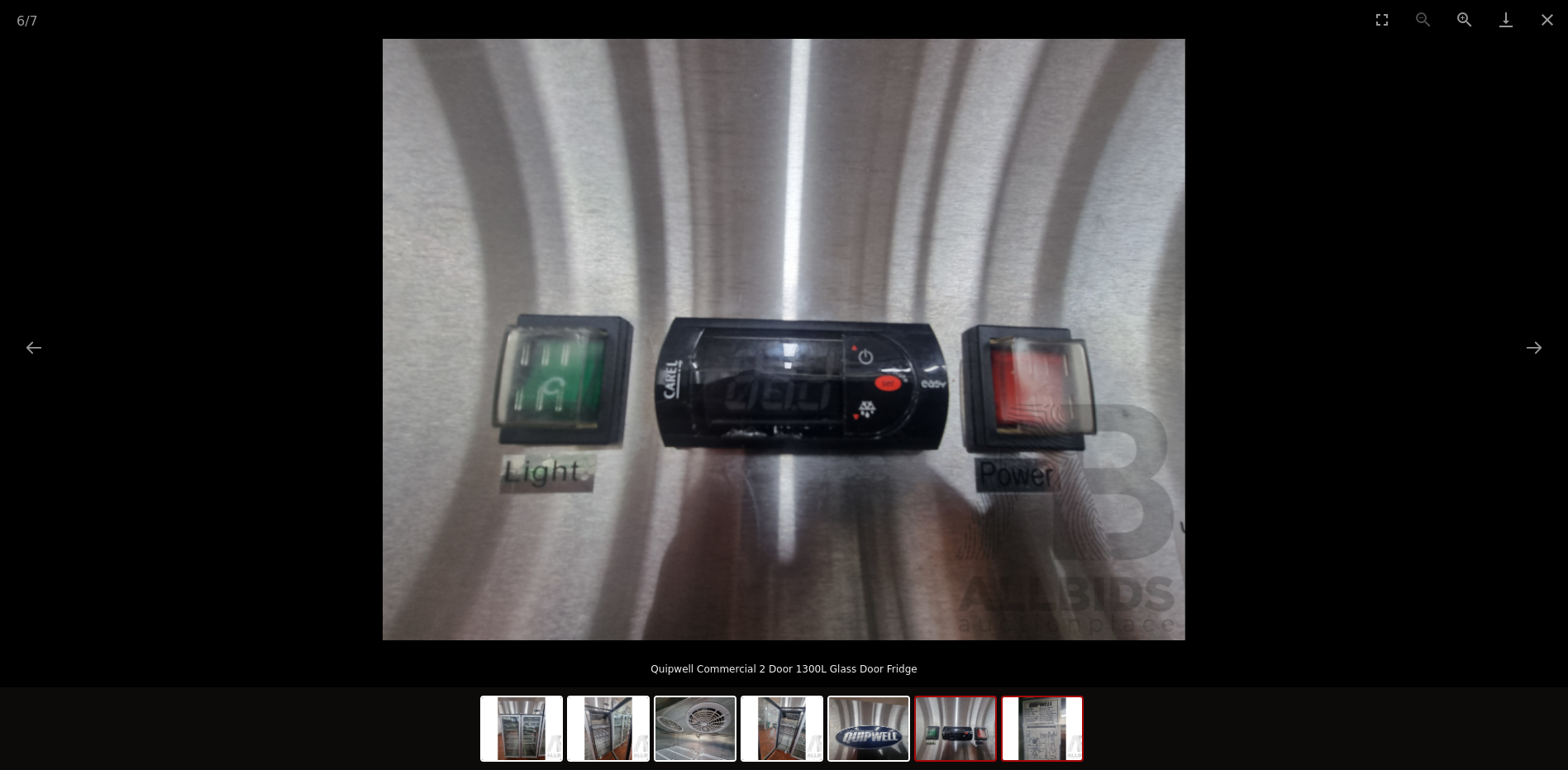
click at [1051, 750] on img at bounding box center [1043, 729] width 80 height 63
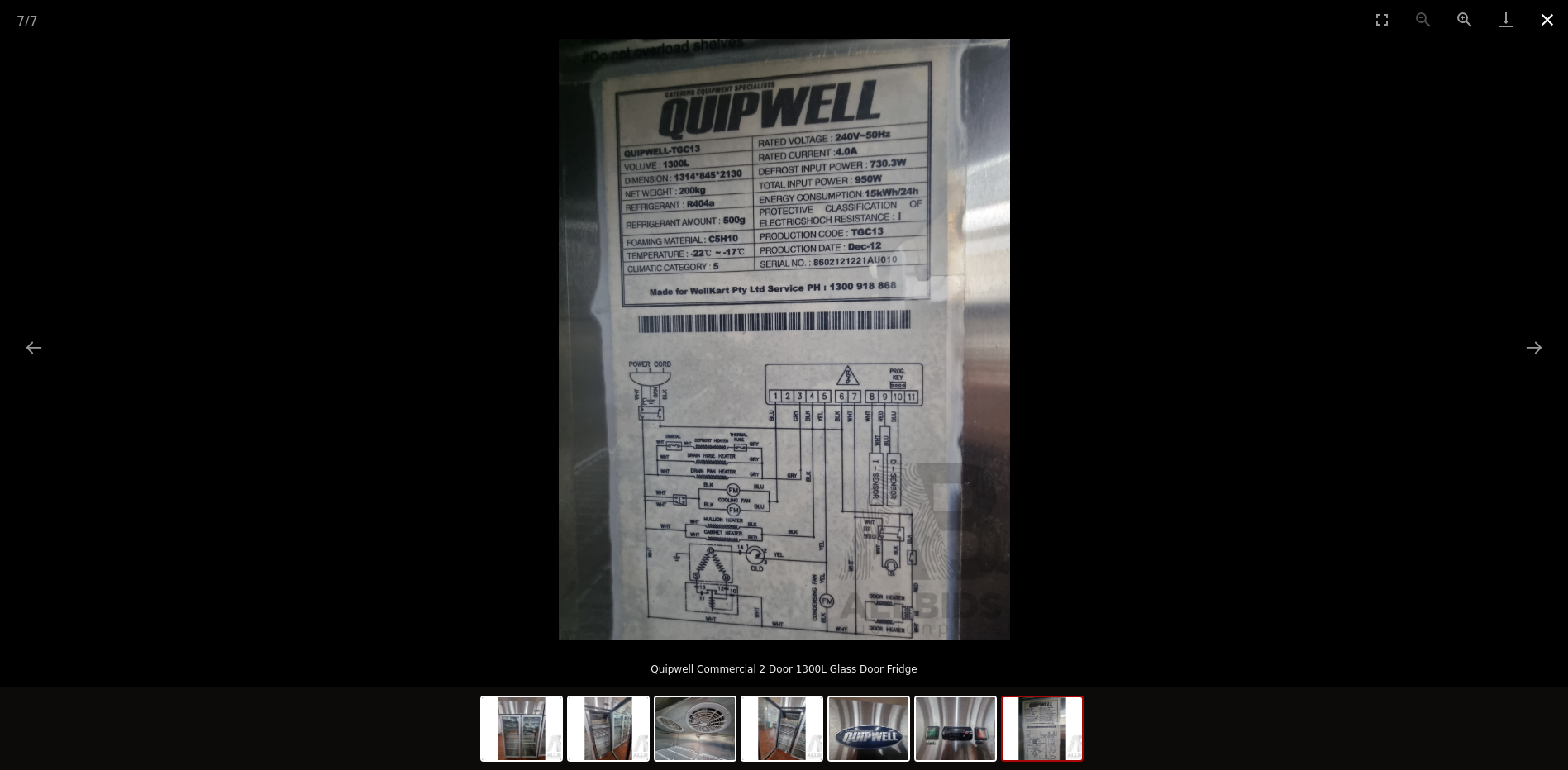
click at [1542, 19] on button "Close gallery" at bounding box center [1548, 19] width 42 height 39
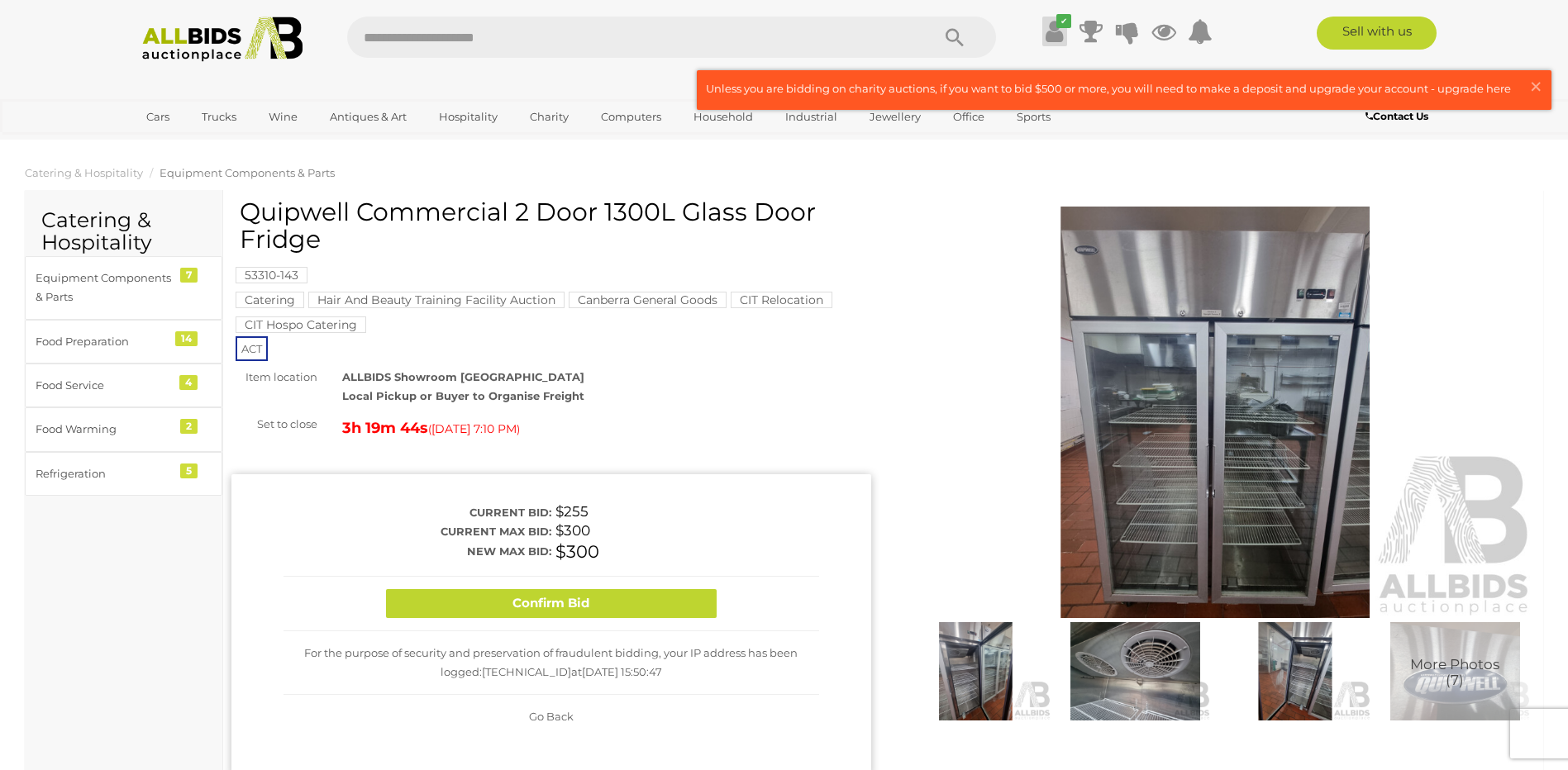
click at [1058, 20] on icon "✔" at bounding box center [1064, 21] width 15 height 14
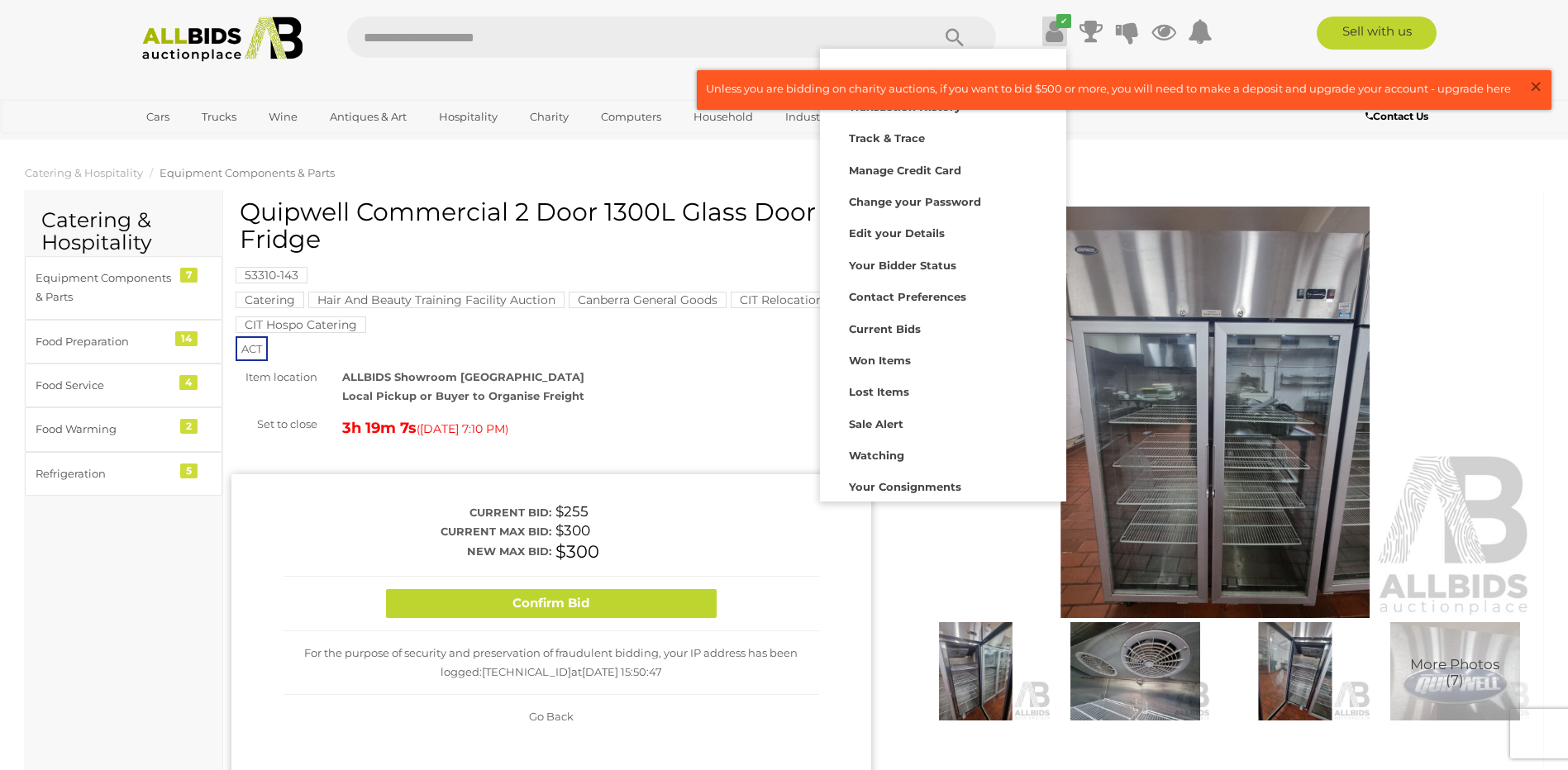
click at [1534, 80] on span "×" at bounding box center [1536, 86] width 15 height 32
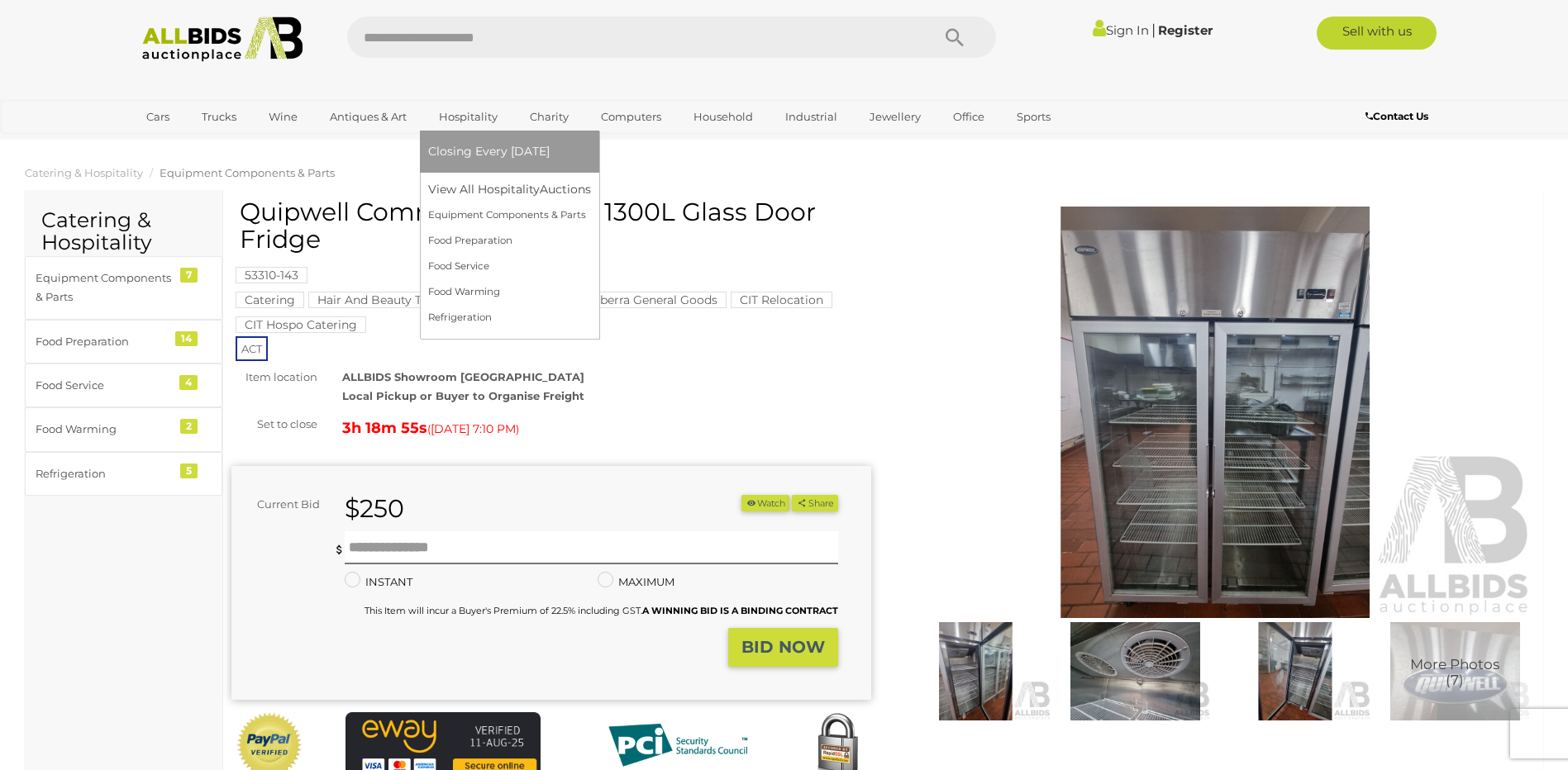
click at [449, 112] on link "Hospitality" at bounding box center [468, 117] width 80 height 28
click at [495, 185] on link "View All Hospitality Auctions" at bounding box center [513, 189] width 170 height 26
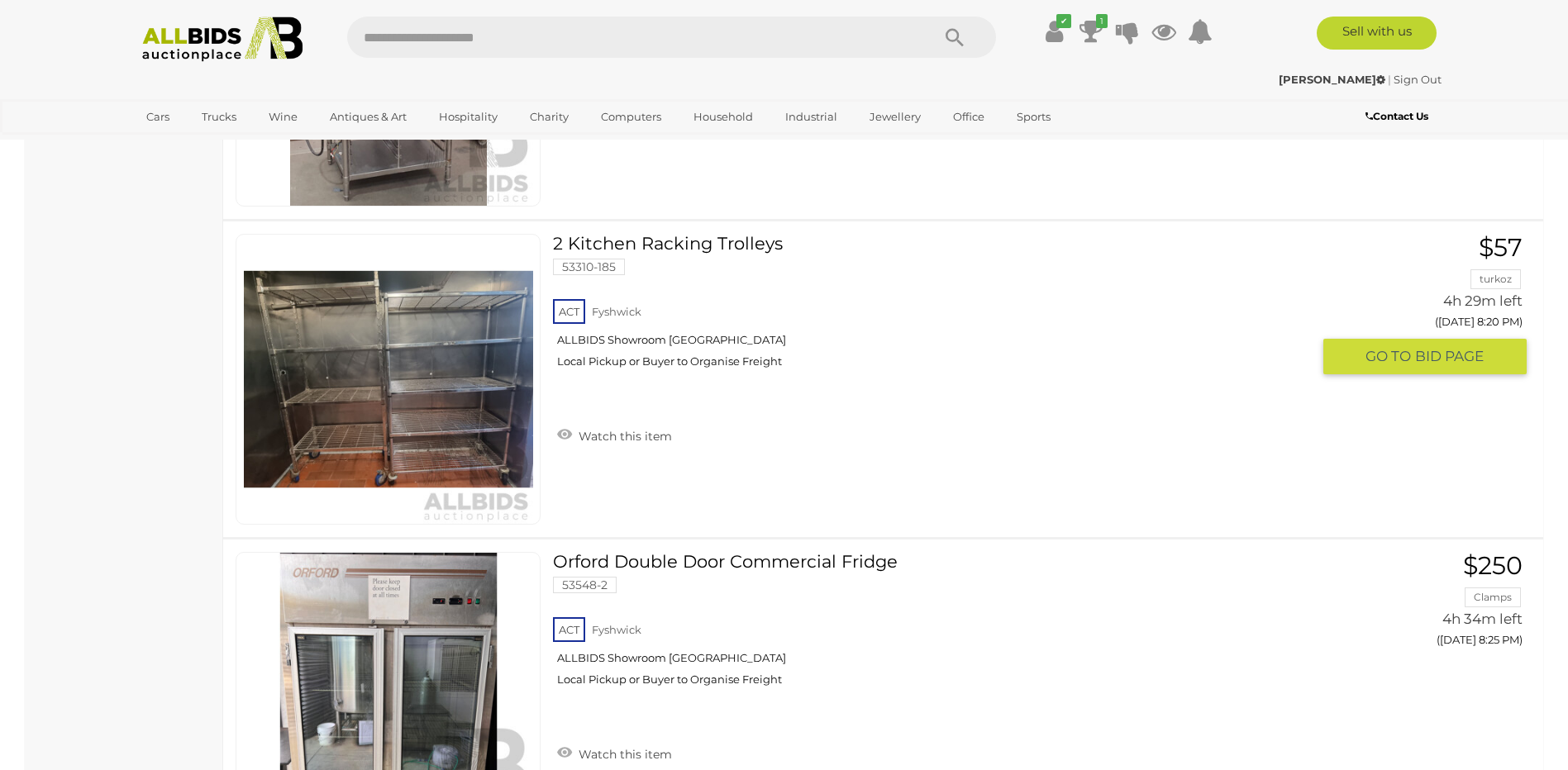
scroll to position [6330, 0]
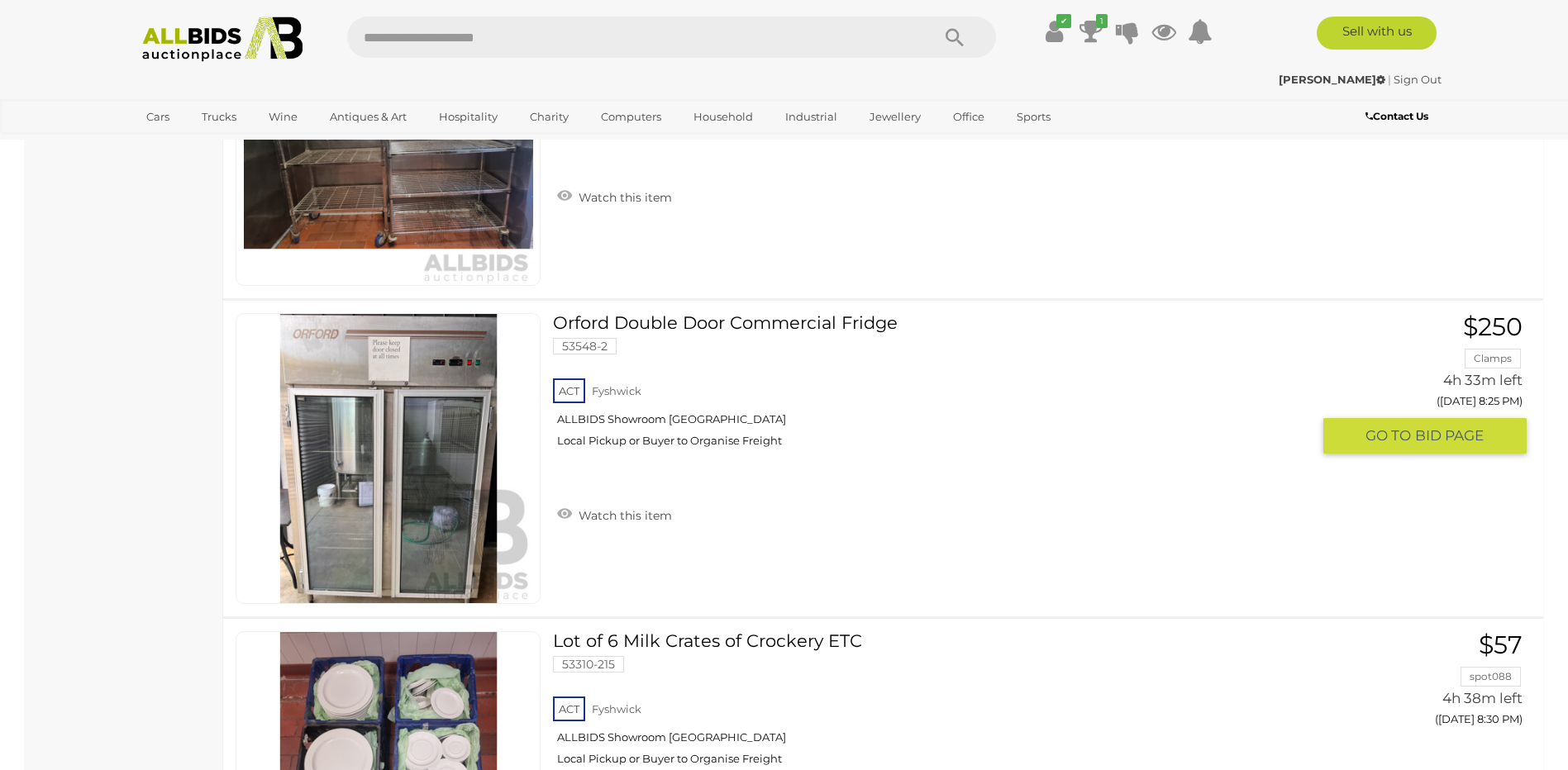
click at [417, 527] on img at bounding box center [388, 459] width 290 height 290
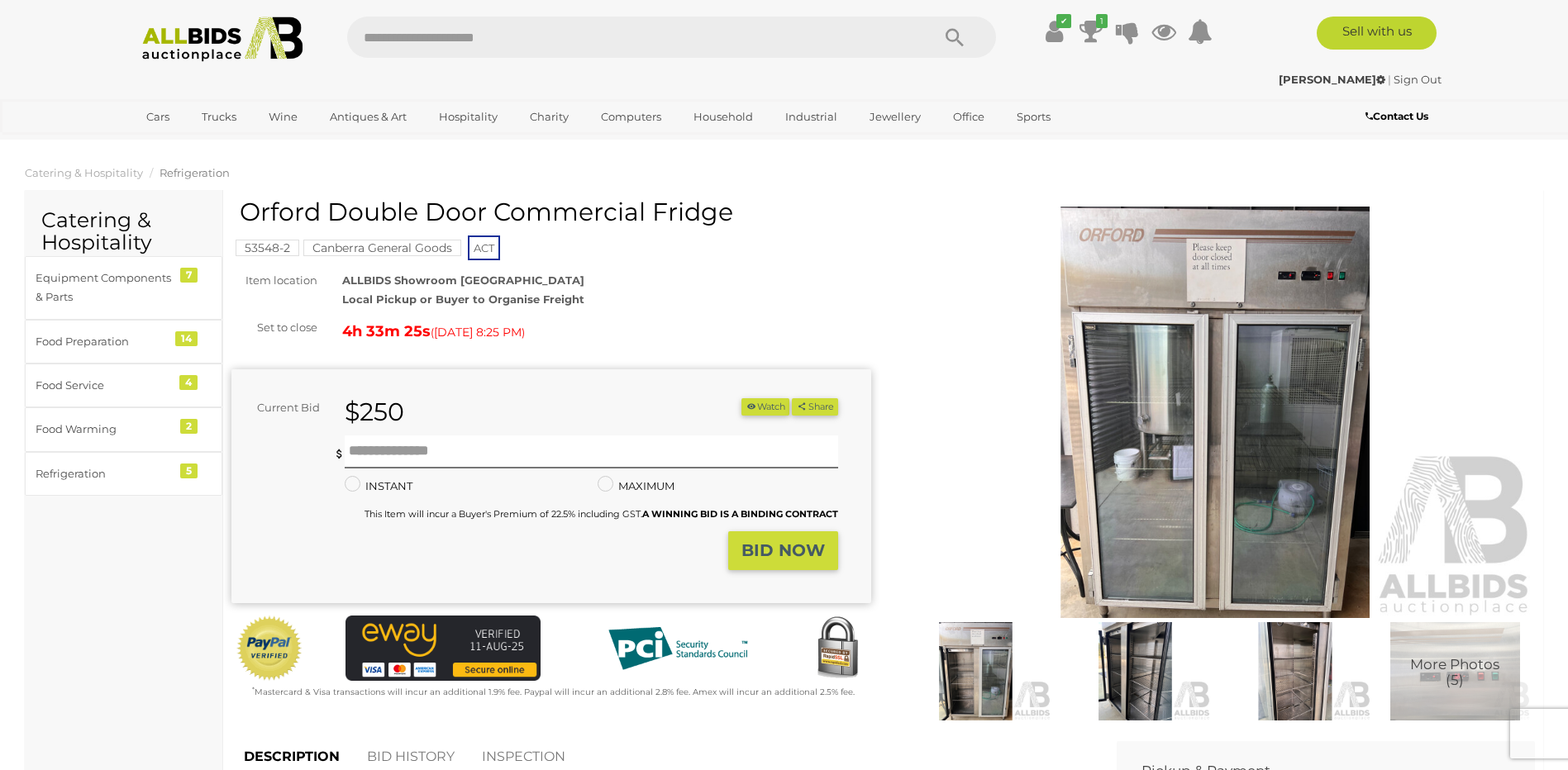
click at [1146, 503] on img at bounding box center [1216, 413] width 640 height 412
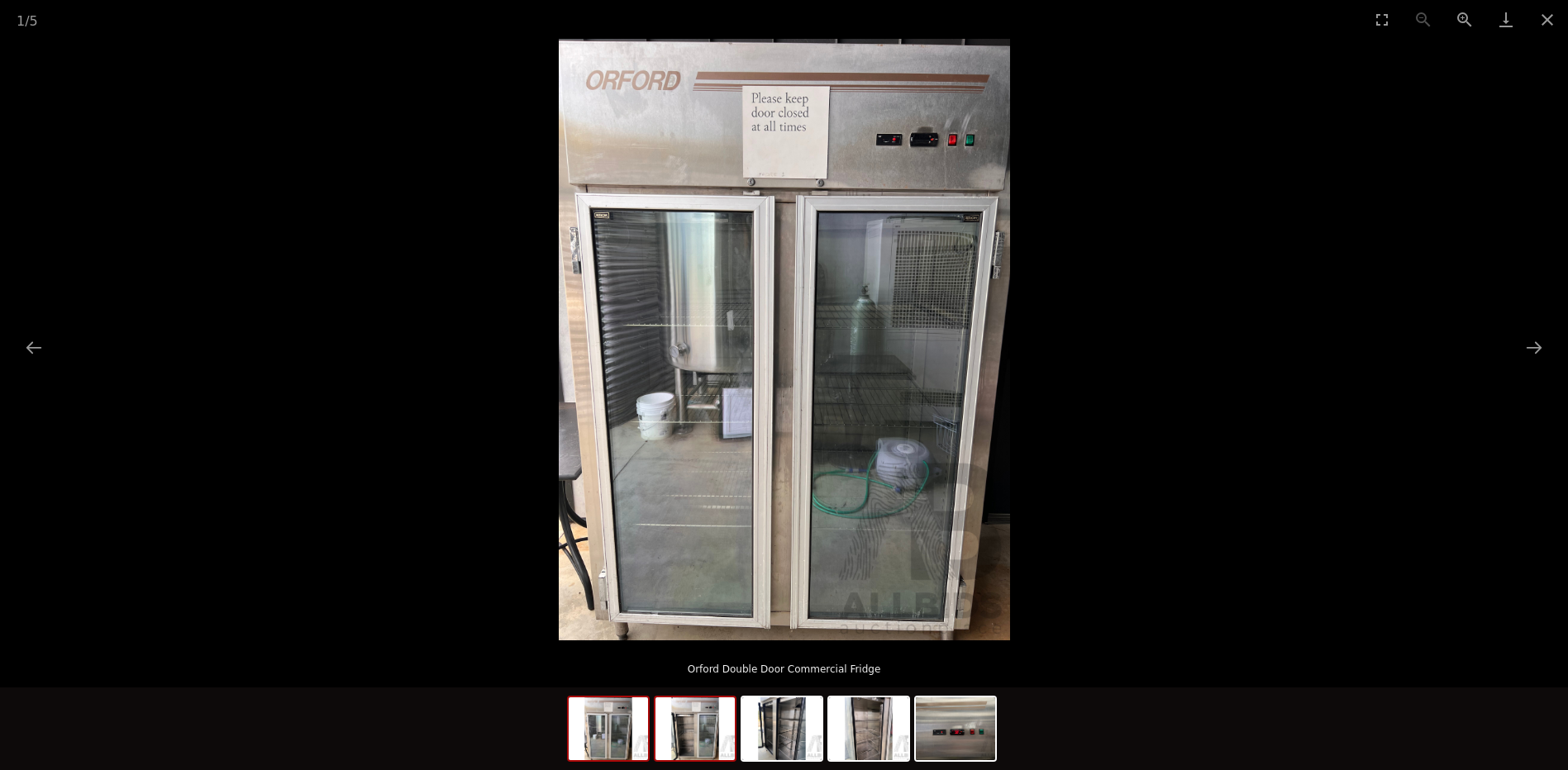
click at [711, 738] on img at bounding box center [695, 729] width 80 height 63
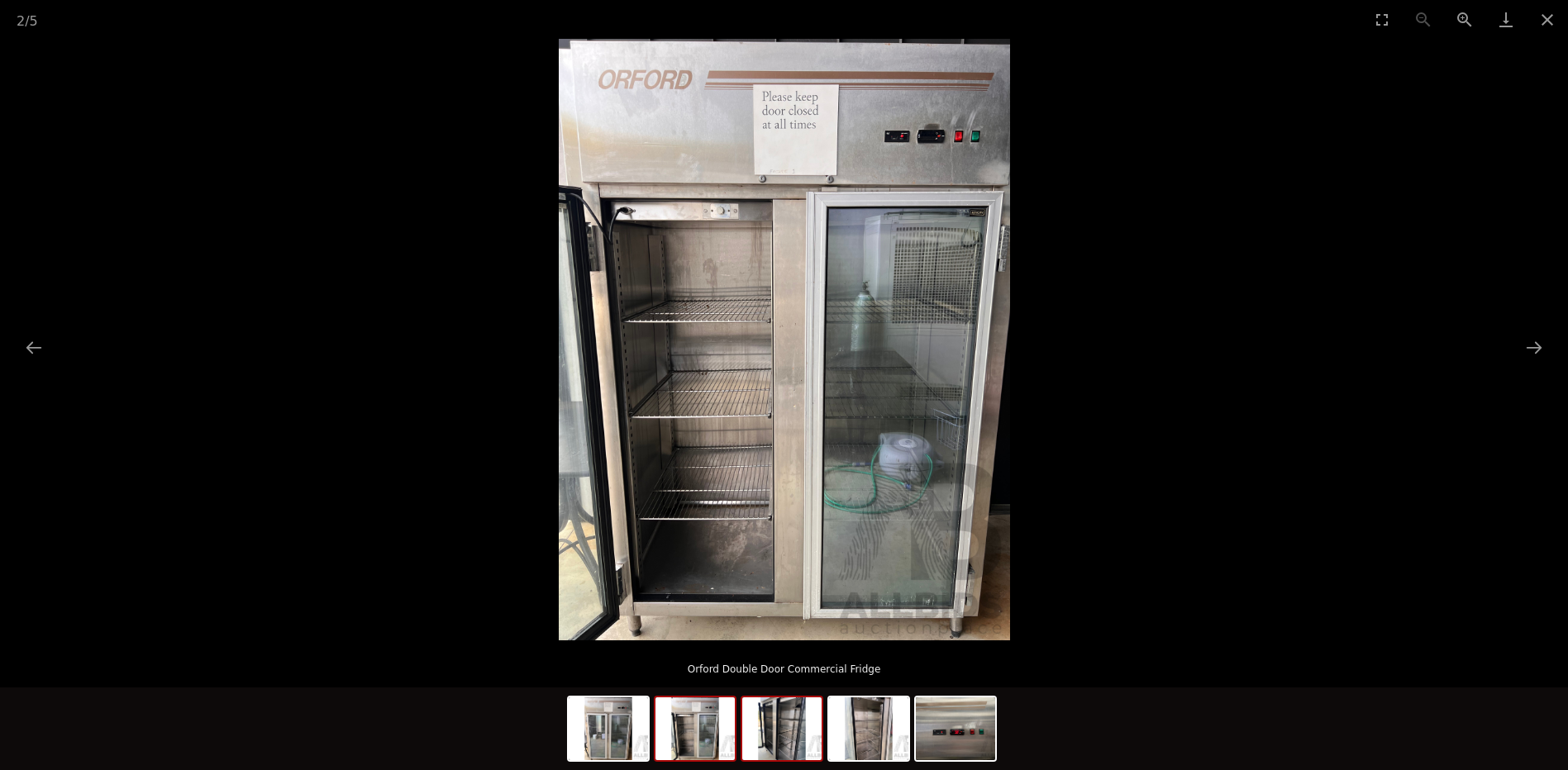
click at [775, 750] on img at bounding box center [783, 729] width 80 height 63
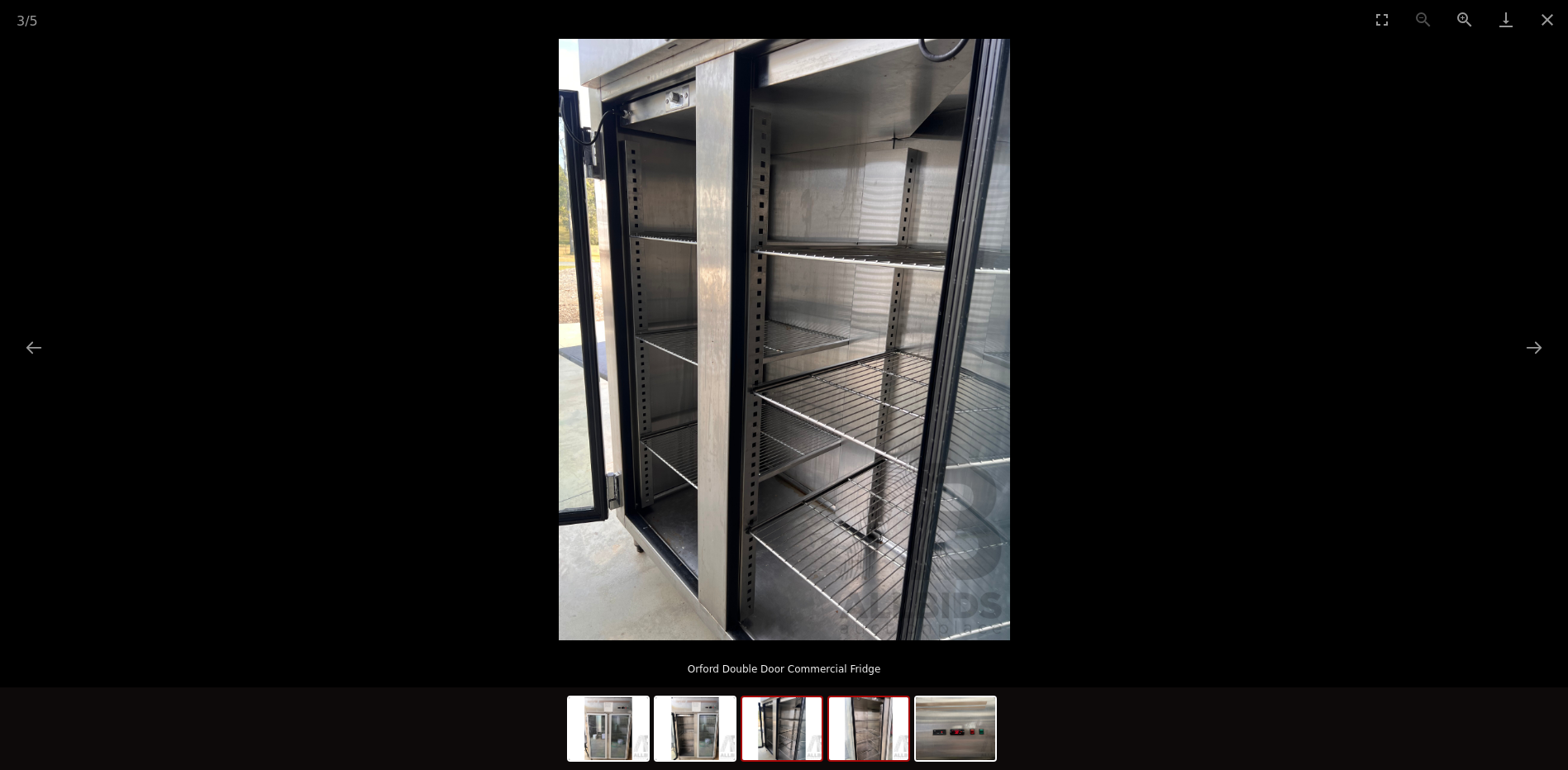
click at [878, 744] on img at bounding box center [869, 729] width 80 height 63
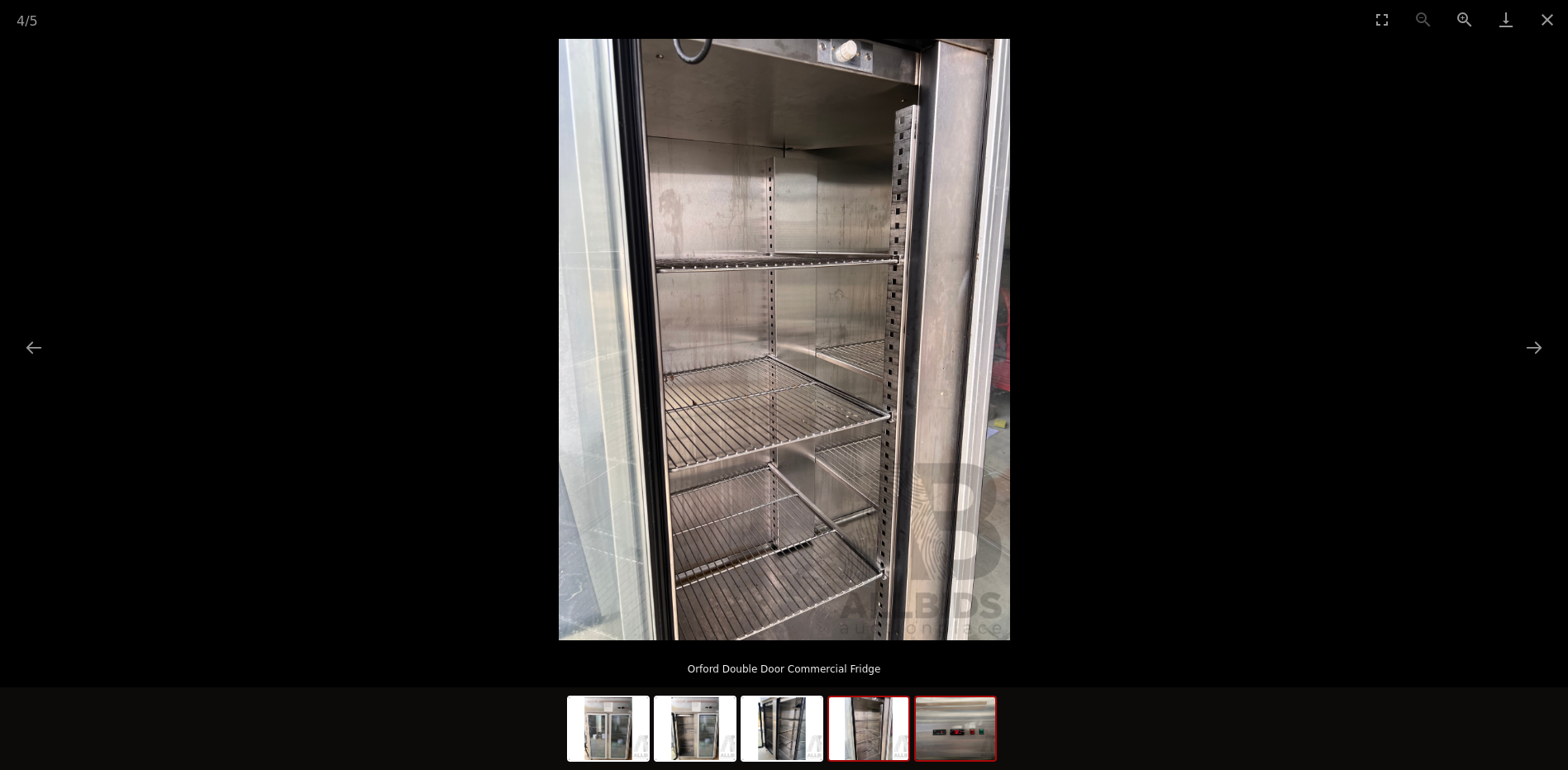
click at [930, 735] on img at bounding box center [955, 729] width 80 height 63
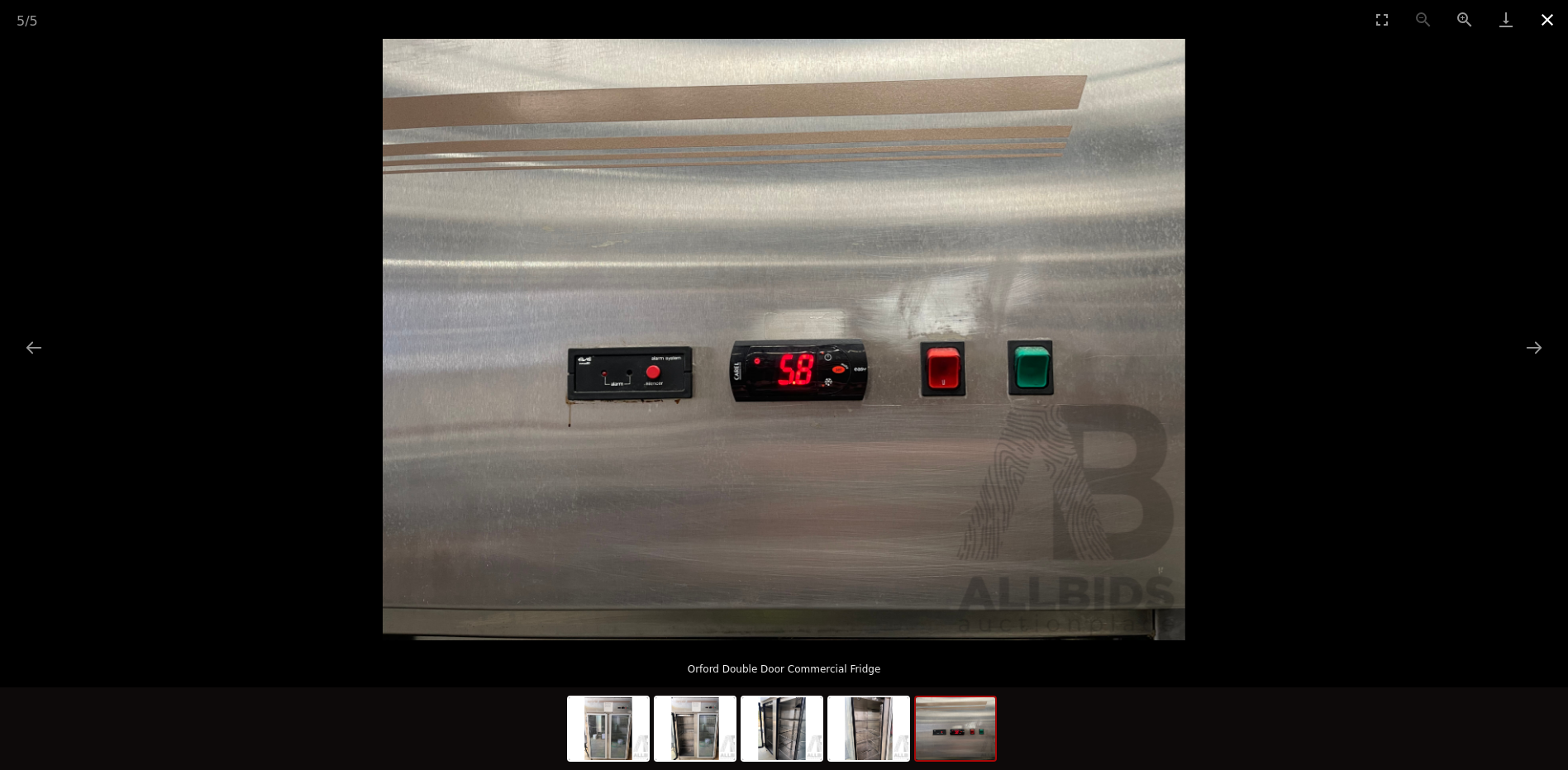
click at [1547, 13] on button "Close gallery" at bounding box center [1548, 19] width 42 height 39
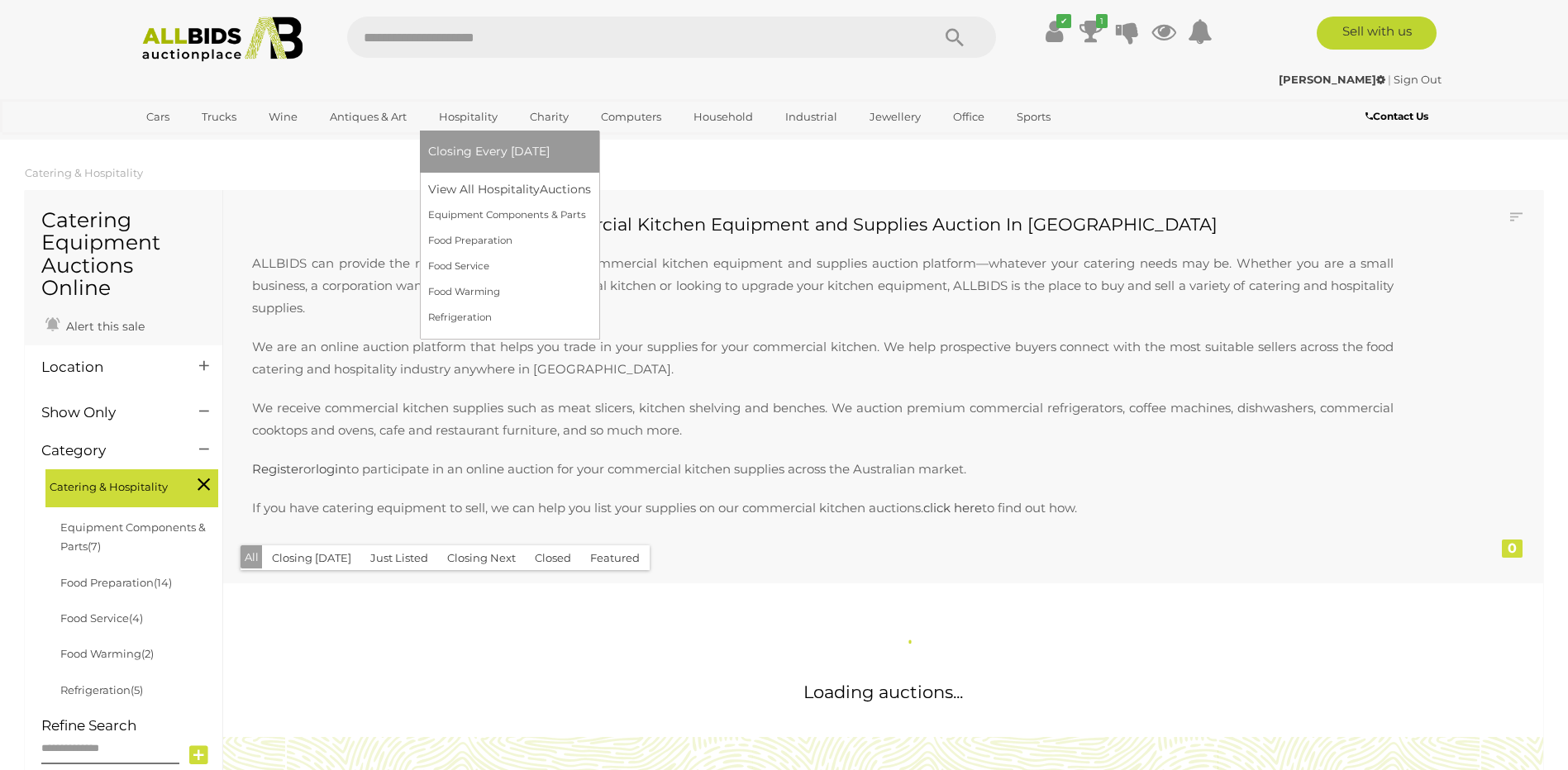
scroll to position [1335, 0]
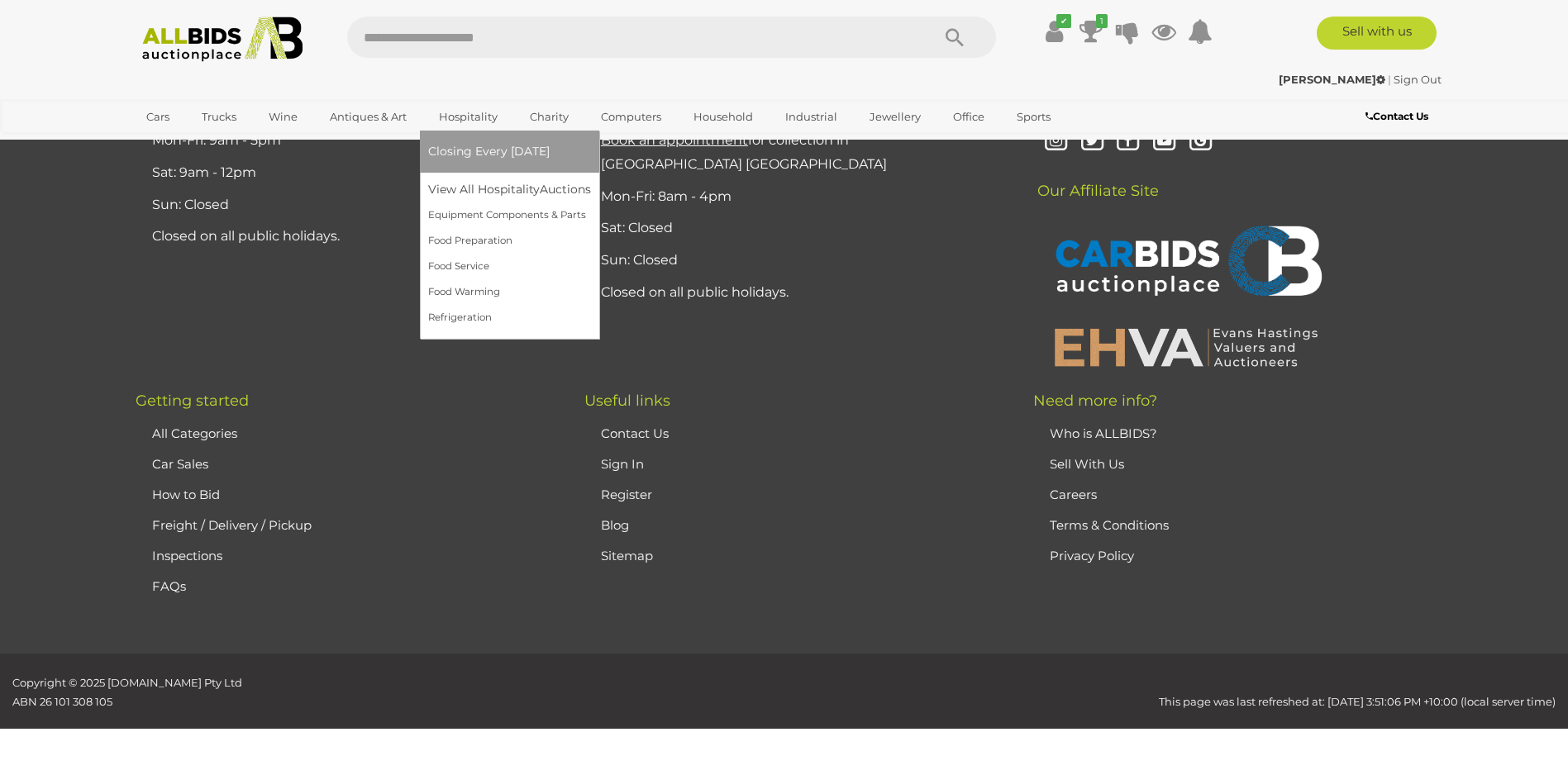
click at [455, 113] on link "Hospitality" at bounding box center [468, 117] width 80 height 28
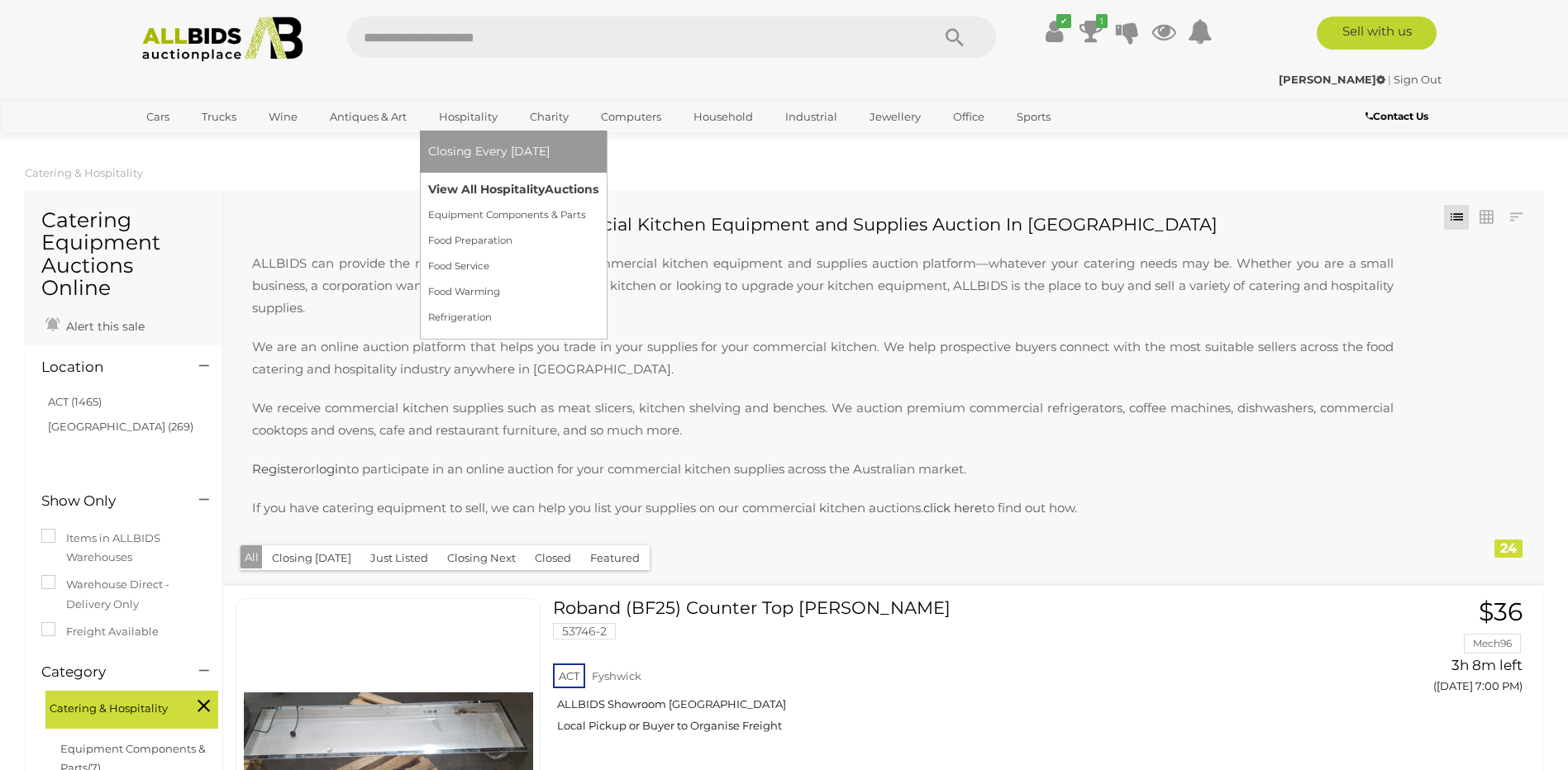
scroll to position [6545, 0]
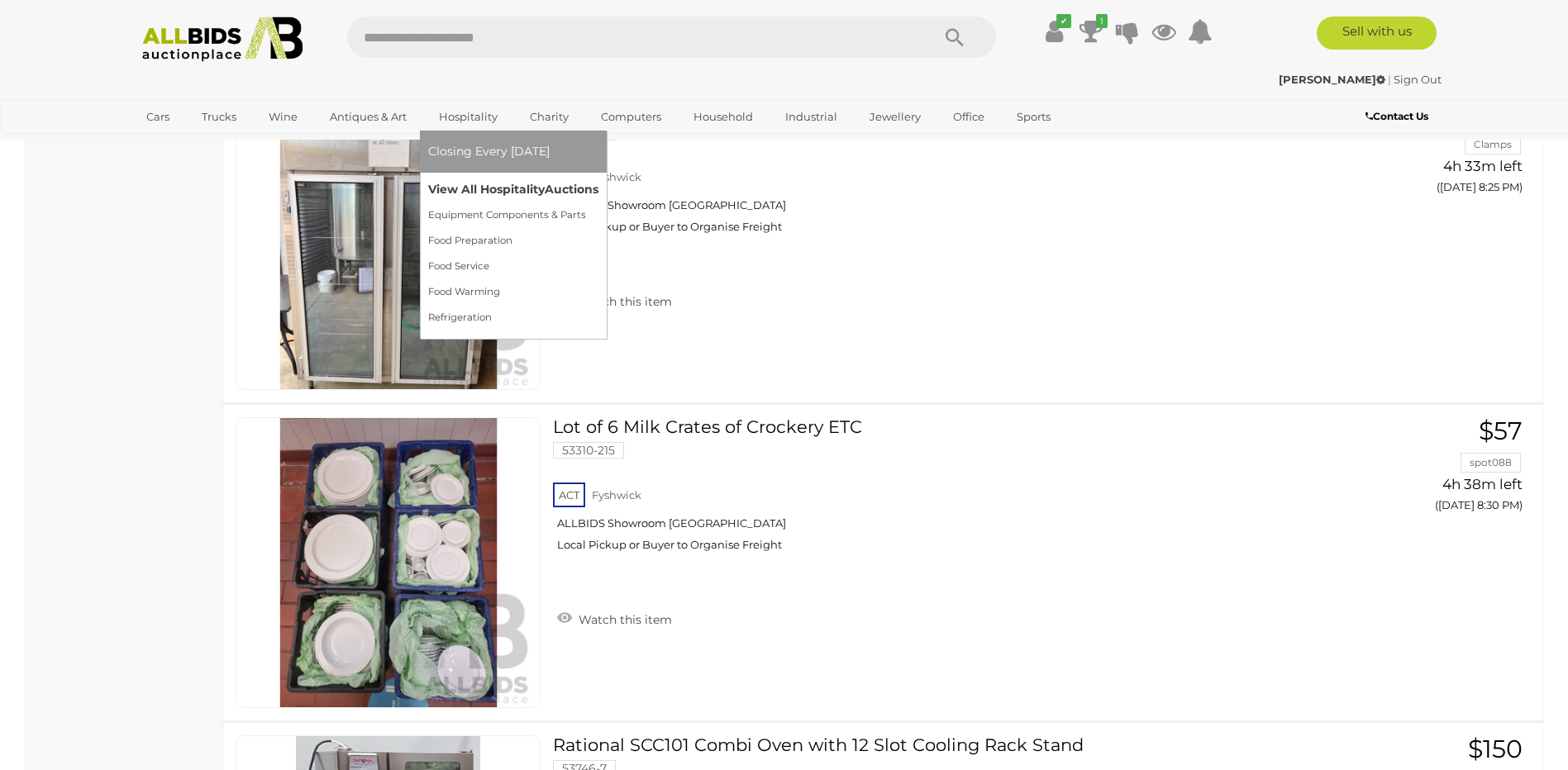
click at [487, 188] on link "View All Hospitality Auctions" at bounding box center [513, 189] width 170 height 26
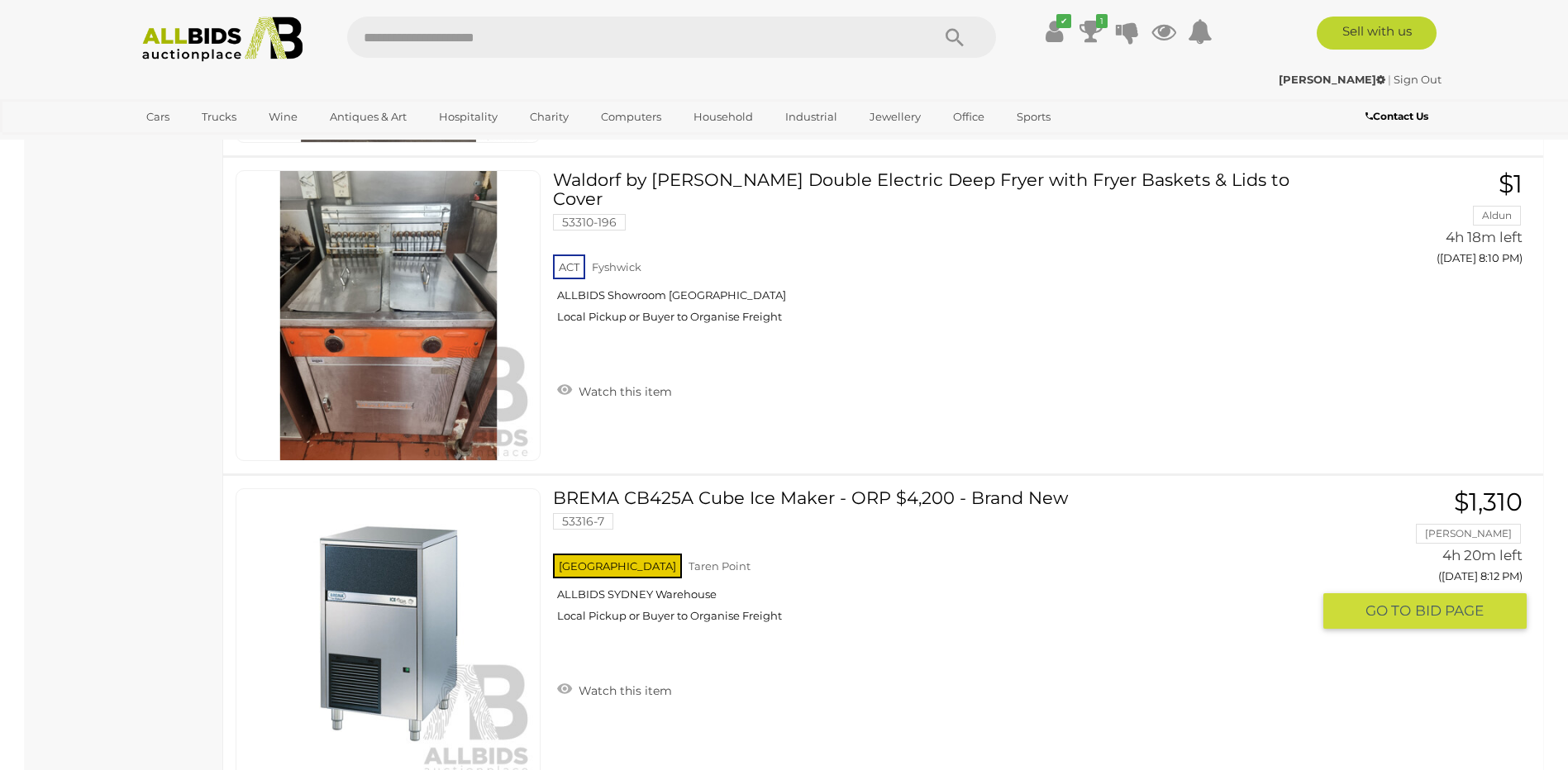
scroll to position [5193, 0]
